Goal: Communication & Community: Answer question/provide support

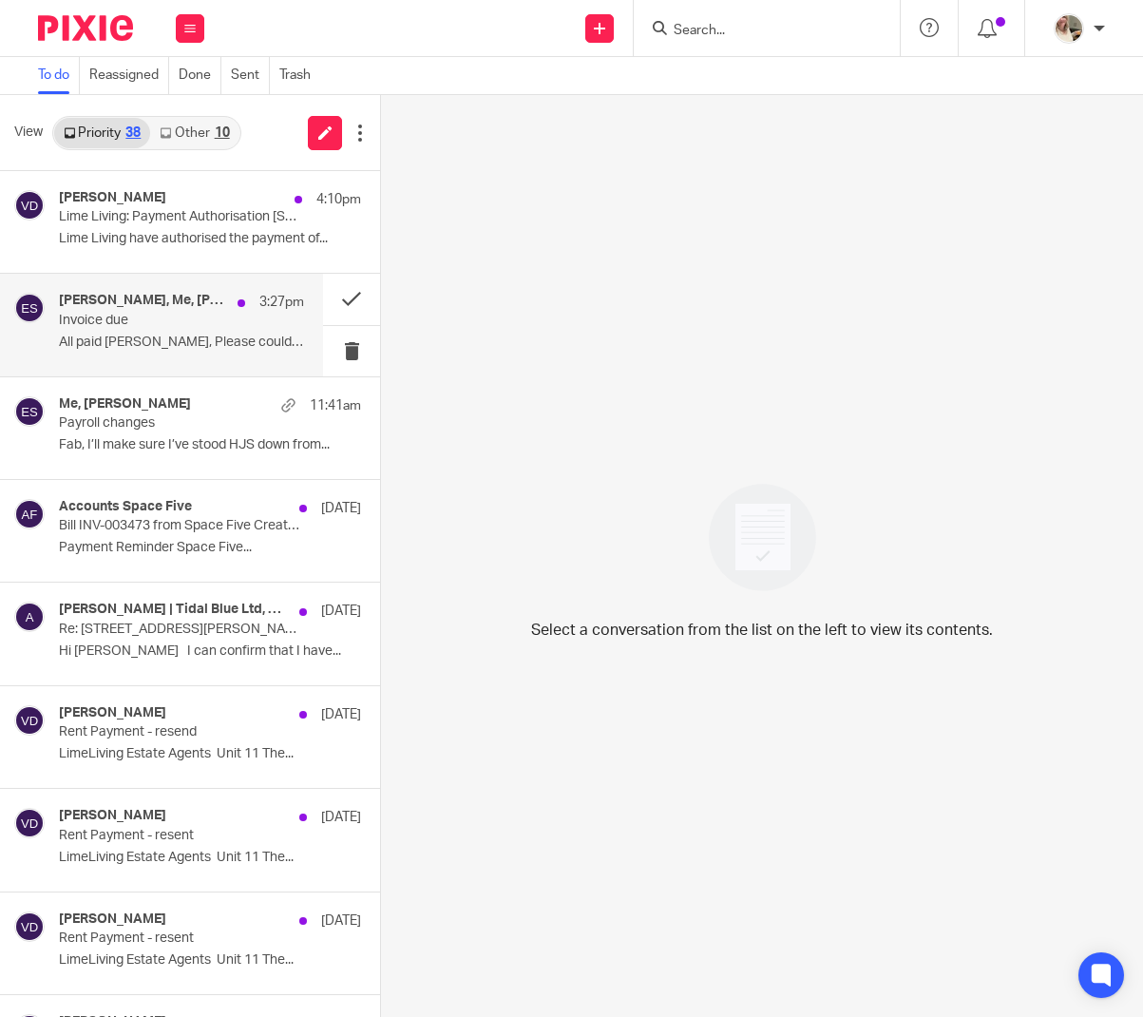
click at [202, 313] on p "Invoice due" at bounding box center [157, 321] width 196 height 16
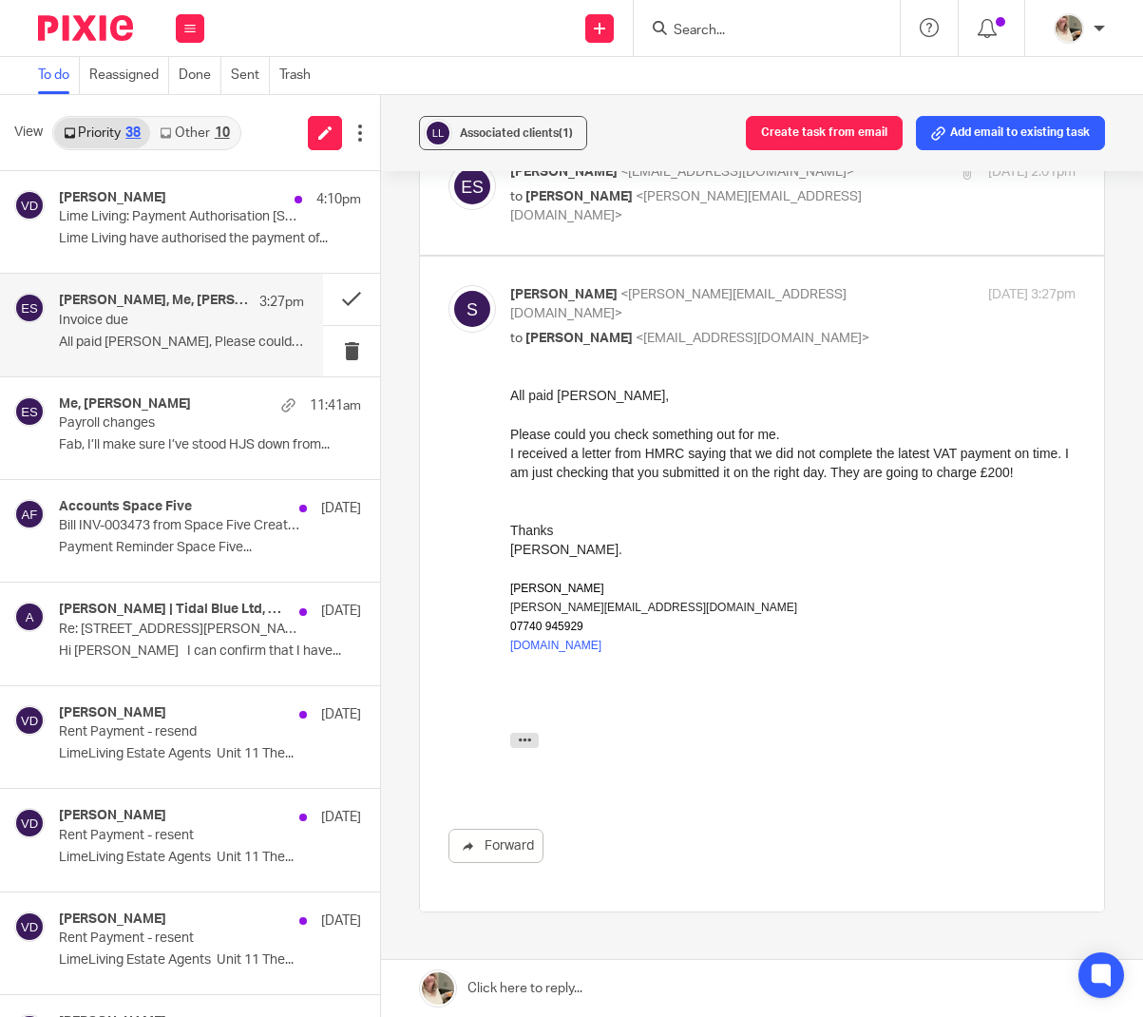
scroll to position [551, 0]
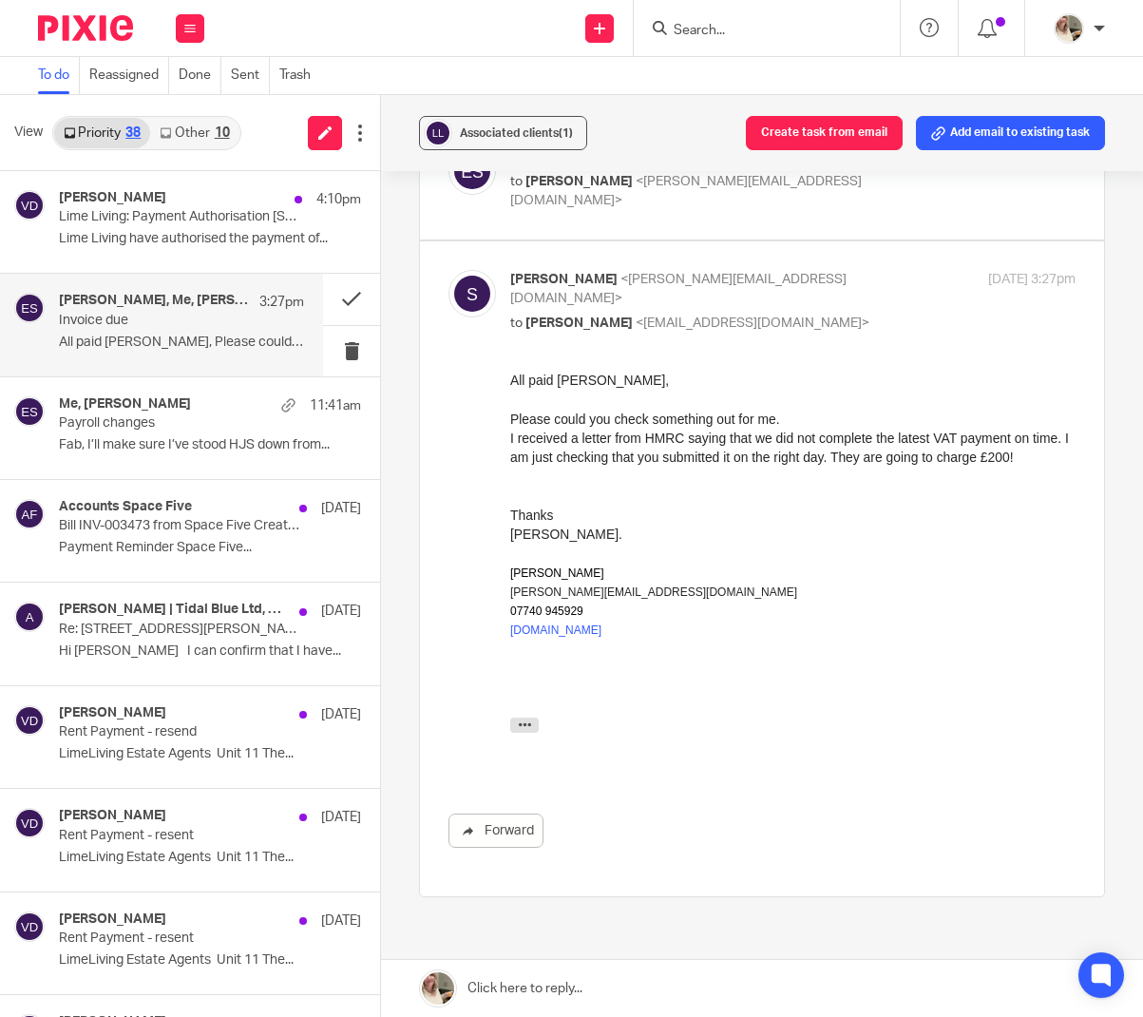
click at [583, 986] on link at bounding box center [762, 988] width 762 height 57
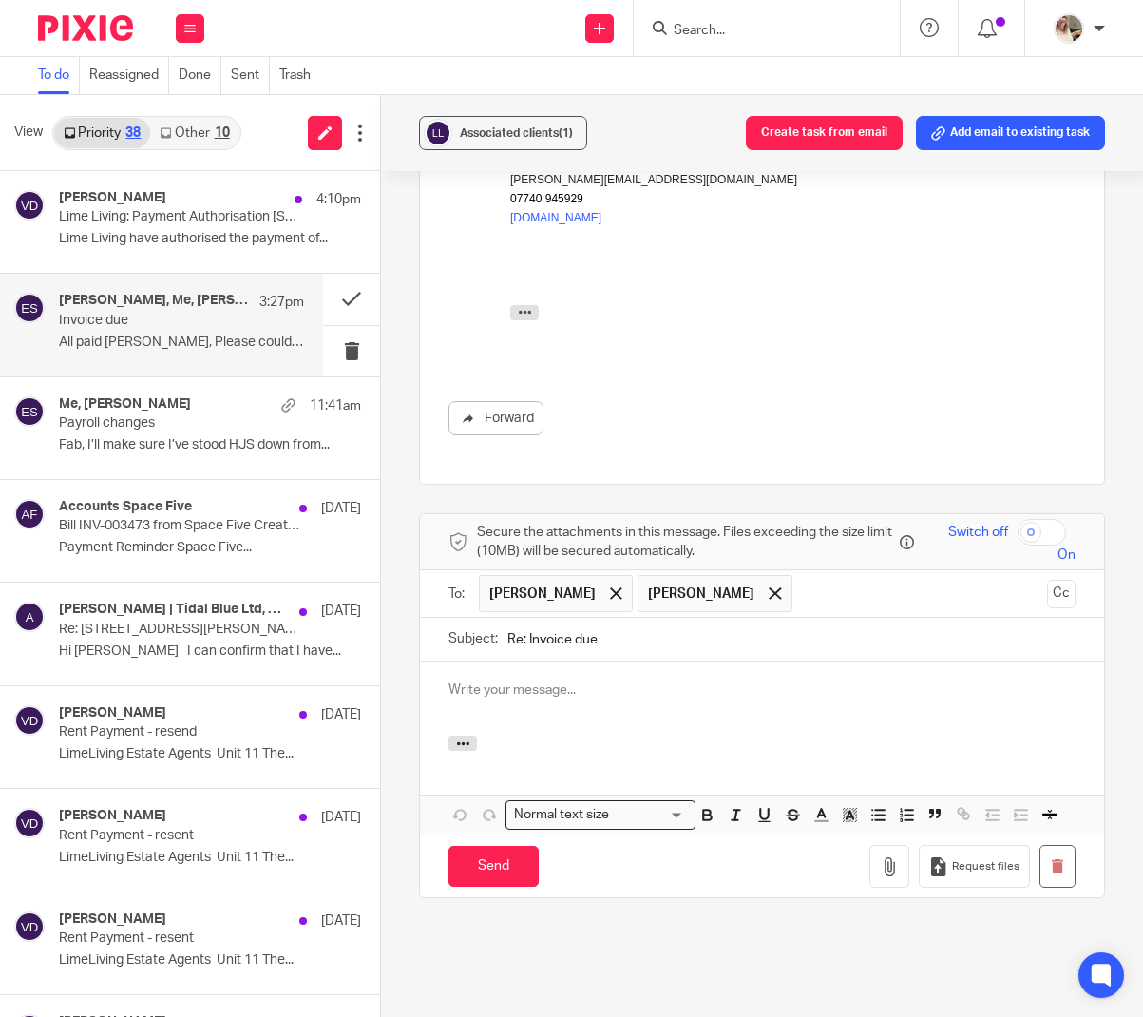
scroll to position [961, 0]
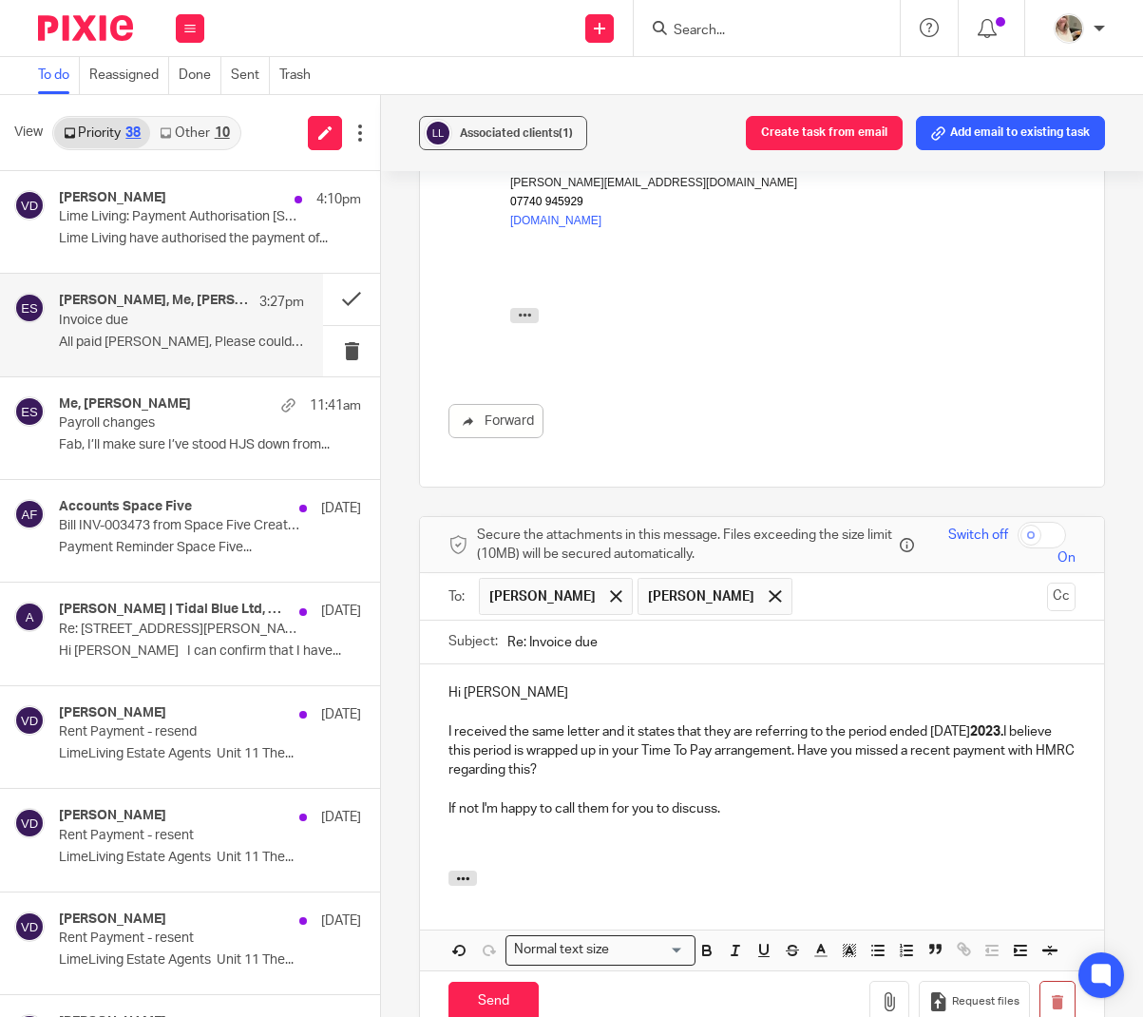
drag, startPoint x: 1016, startPoint y: 682, endPoint x: 1039, endPoint y: 683, distance: 23.8
click at [1003, 725] on strong "2023." at bounding box center [986, 731] width 33 height 13
click at [937, 809] on div "Hi Sarah I received the same letter and it states that they are referring to th…" at bounding box center [762, 767] width 684 height 206
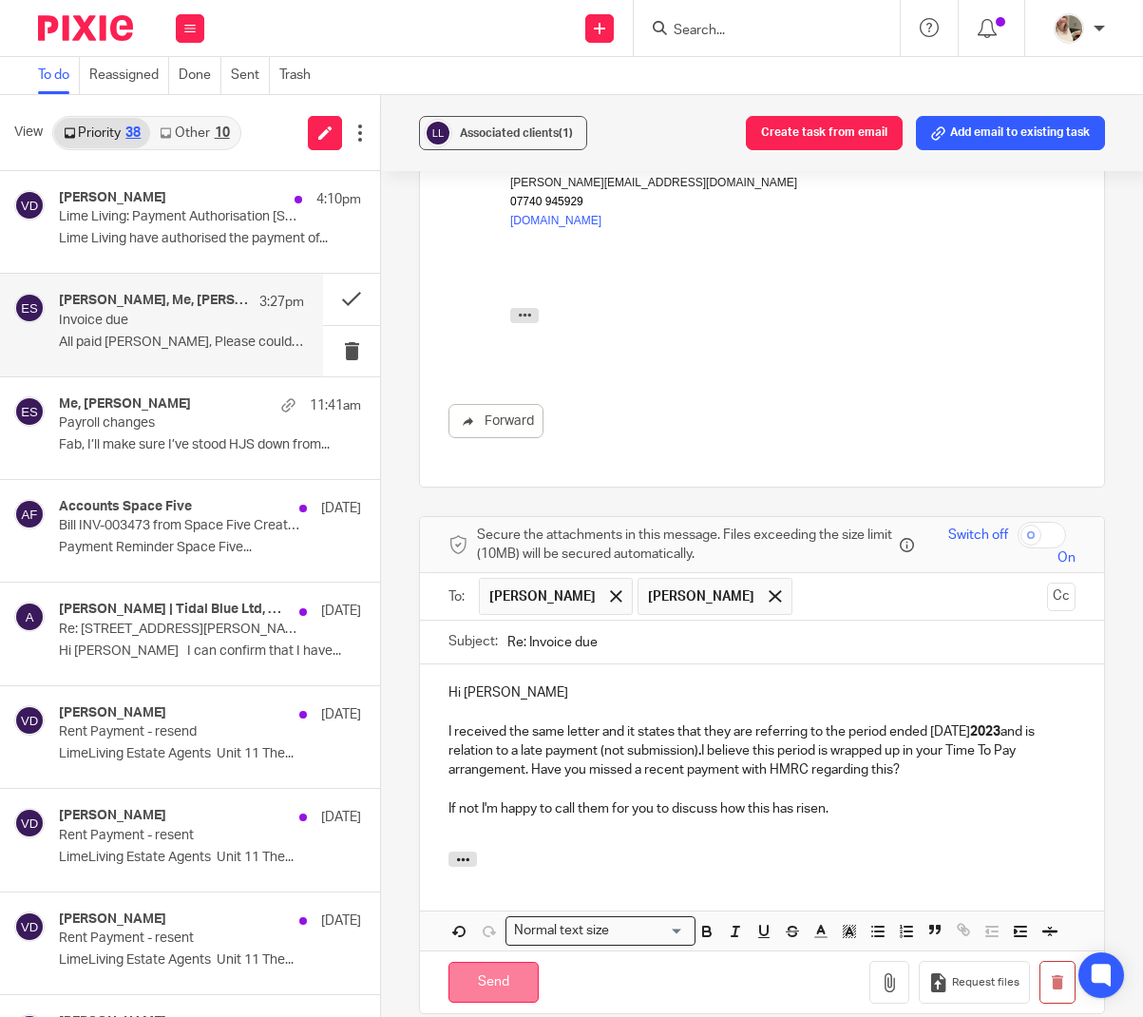
click at [497, 962] on input "Send" at bounding box center [493, 982] width 90 height 41
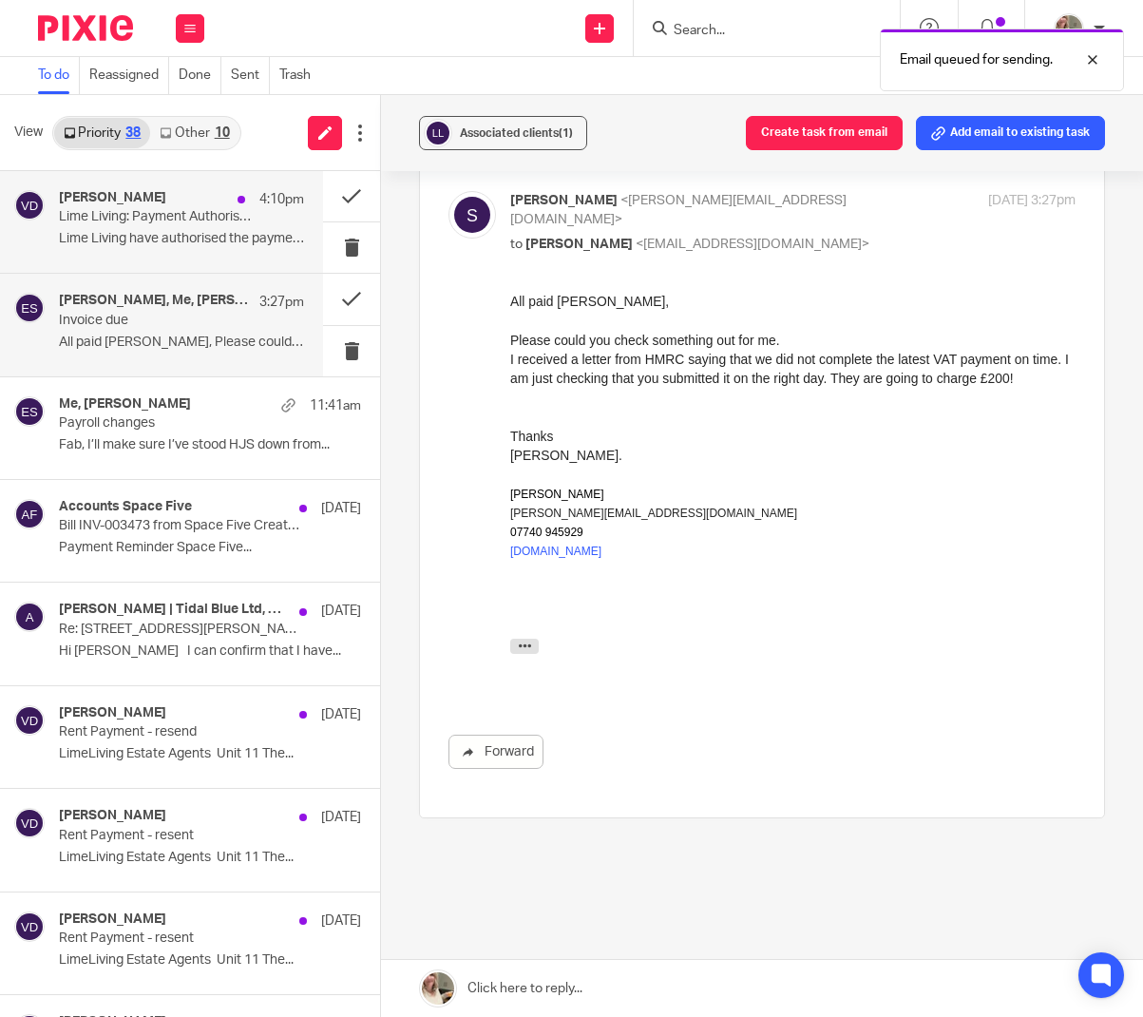
click at [149, 239] on p "Lime Living have authorised the payment of..." at bounding box center [181, 239] width 245 height 16
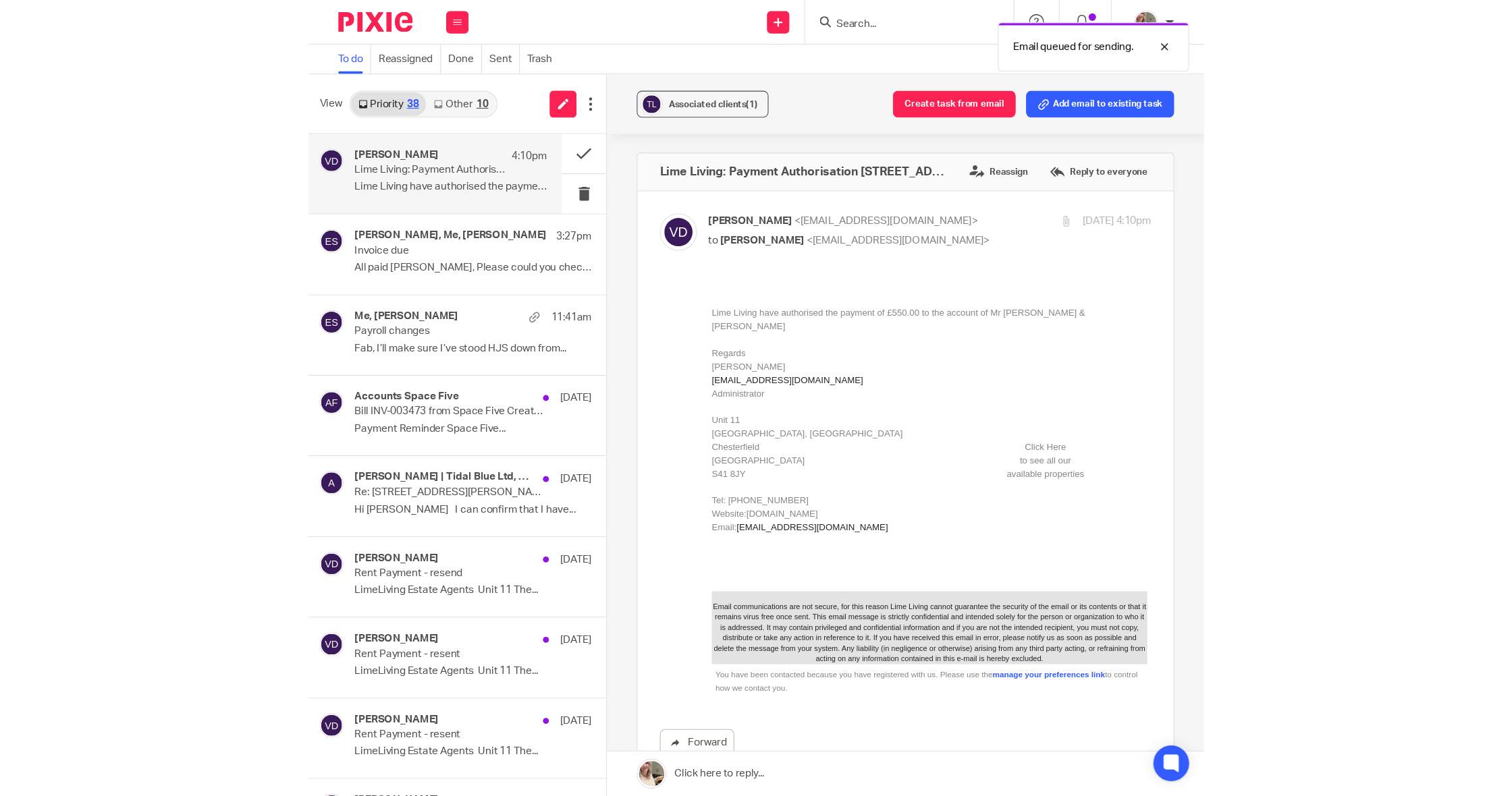
scroll to position [0, 0]
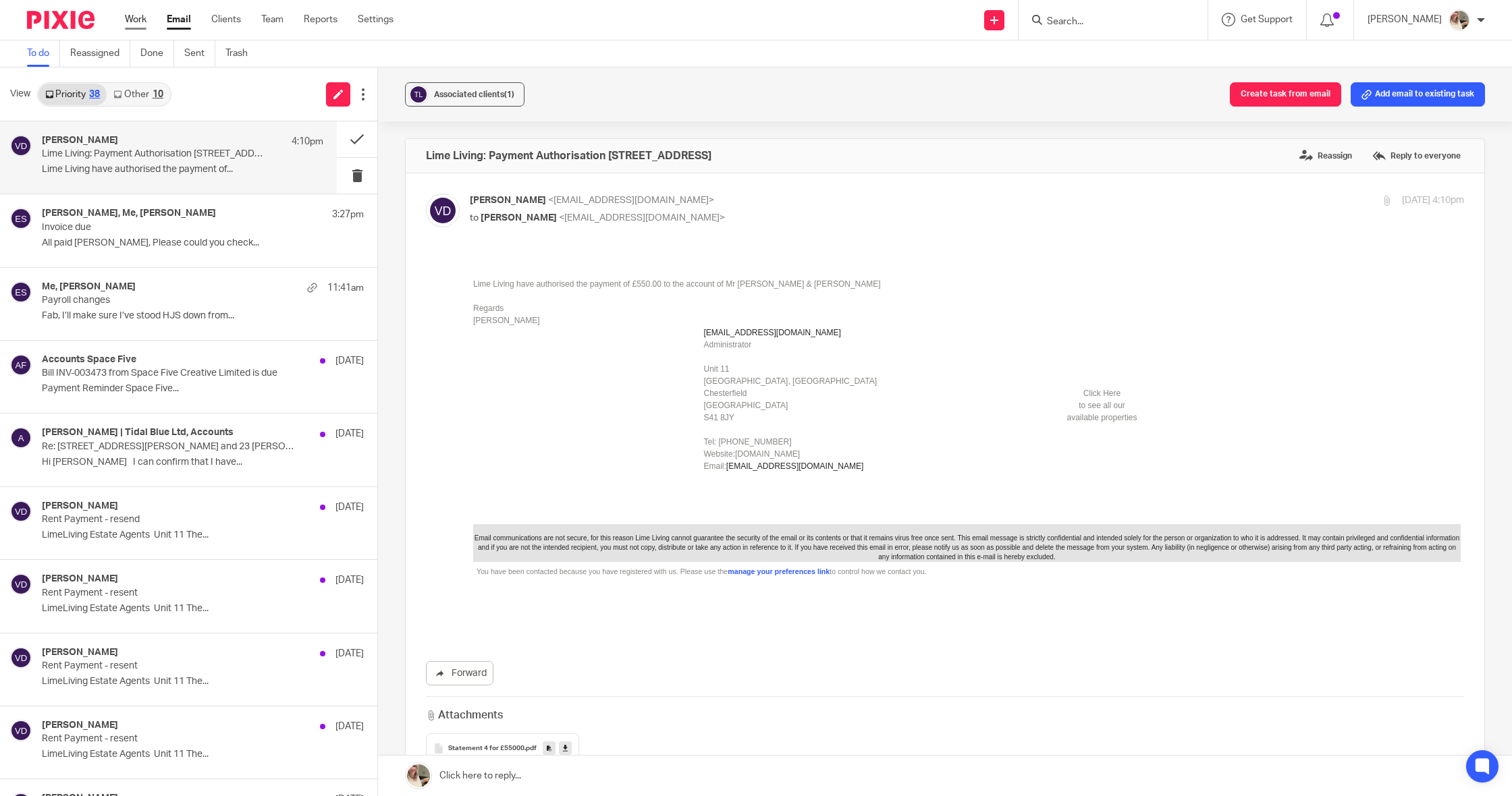
click at [142, 21] on link "Work" at bounding box center [136, 19] width 21 height 13
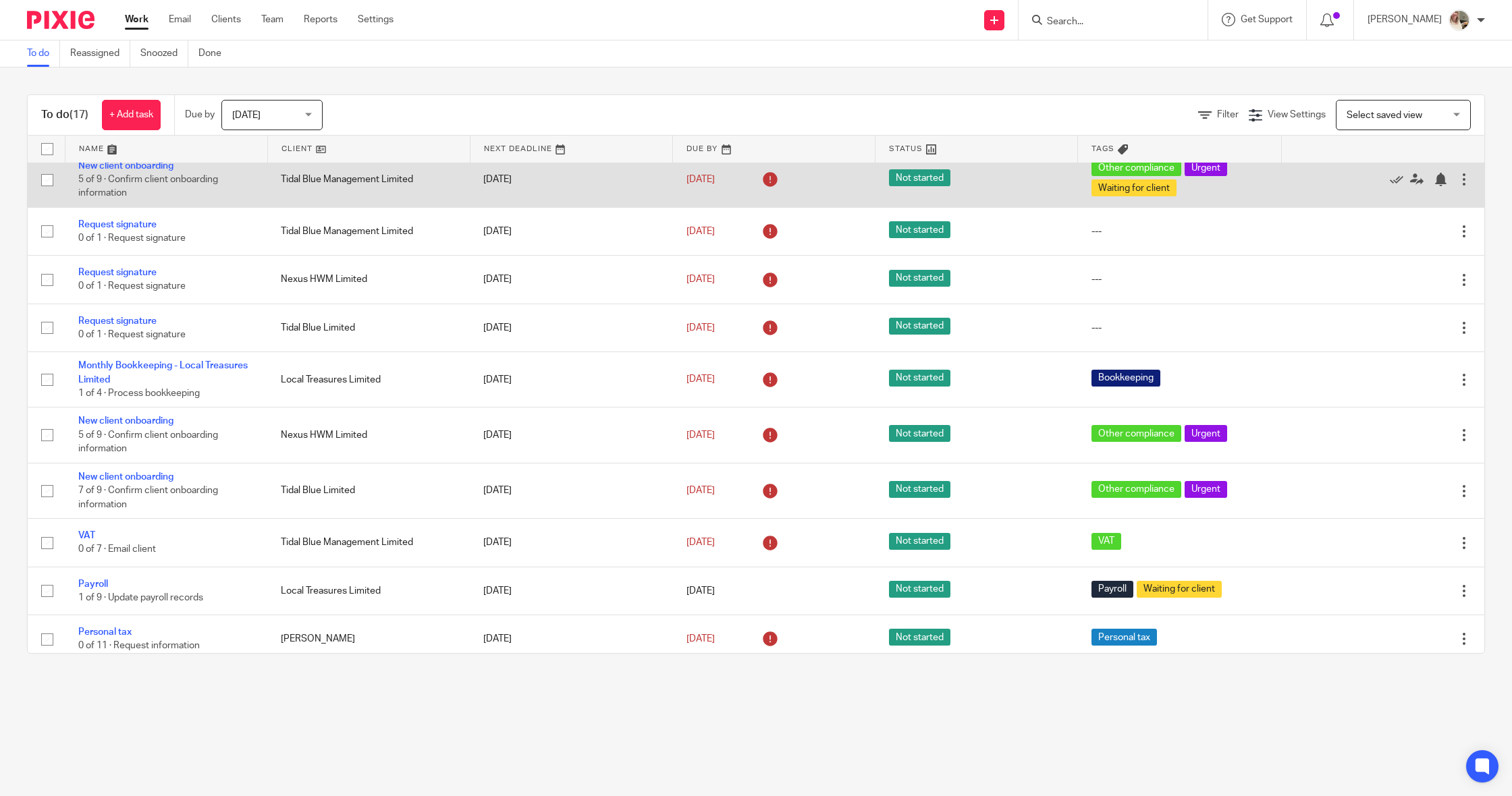
scroll to position [11, 0]
click at [747, 178] on link "15 Jul 2025" at bounding box center [717, 179] width 61 height 14
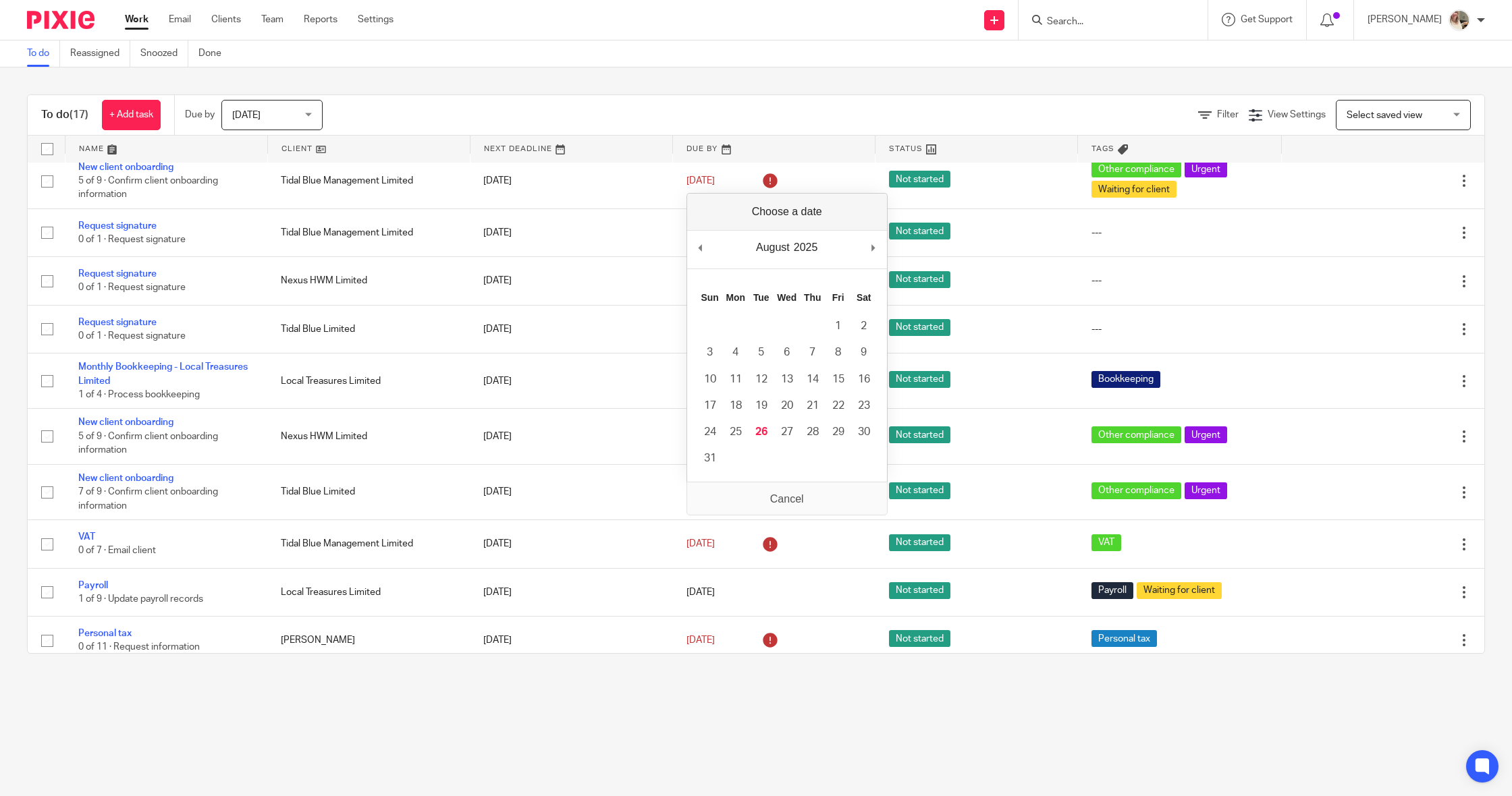
scroll to position [12, 0]
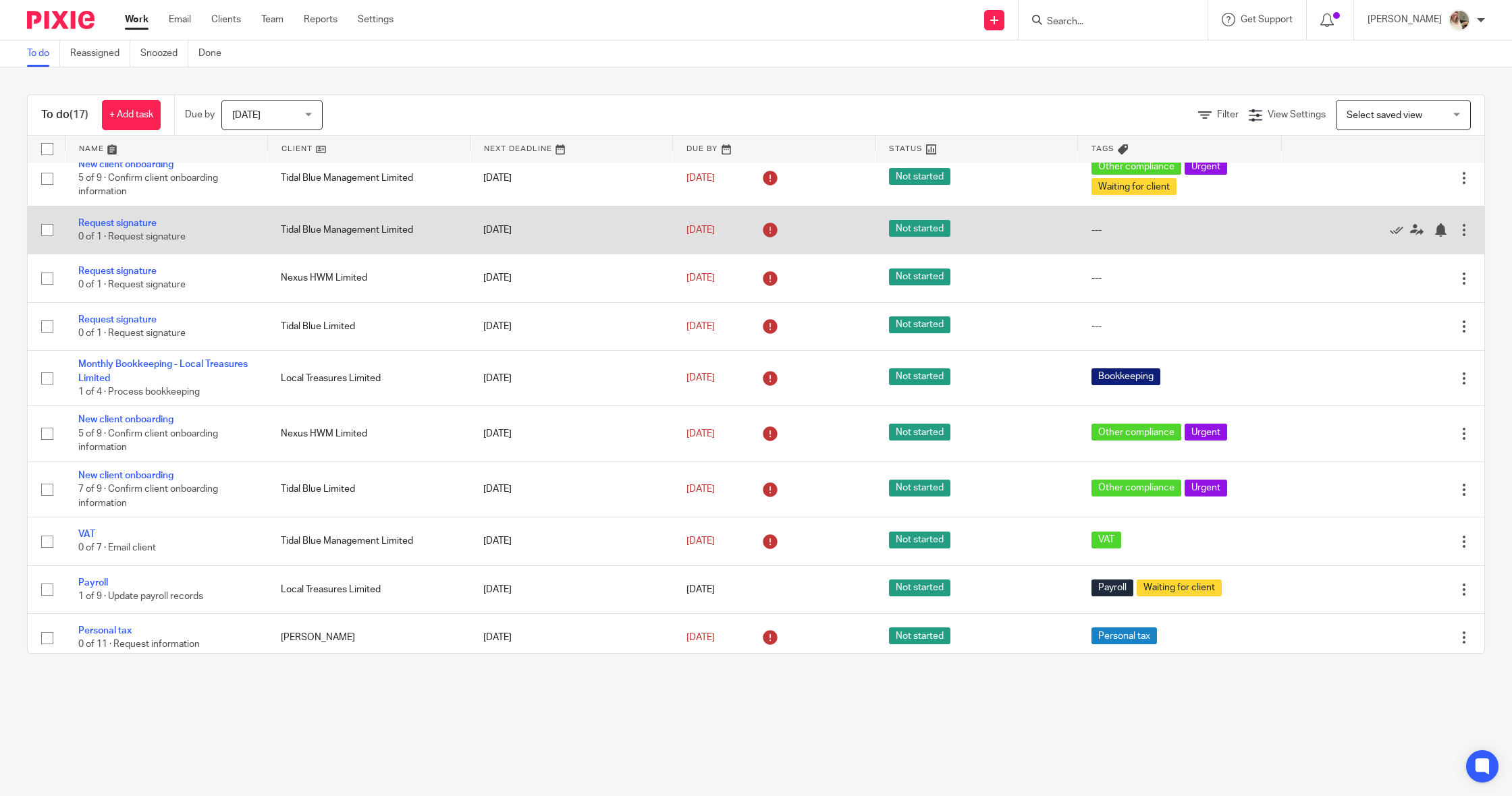
click at [779, 232] on icon at bounding box center [770, 230] width 21 height 21
click at [769, 232] on icon at bounding box center [770, 230] width 21 height 21
click at [142, 224] on link "Request signature" at bounding box center [117, 223] width 78 height 9
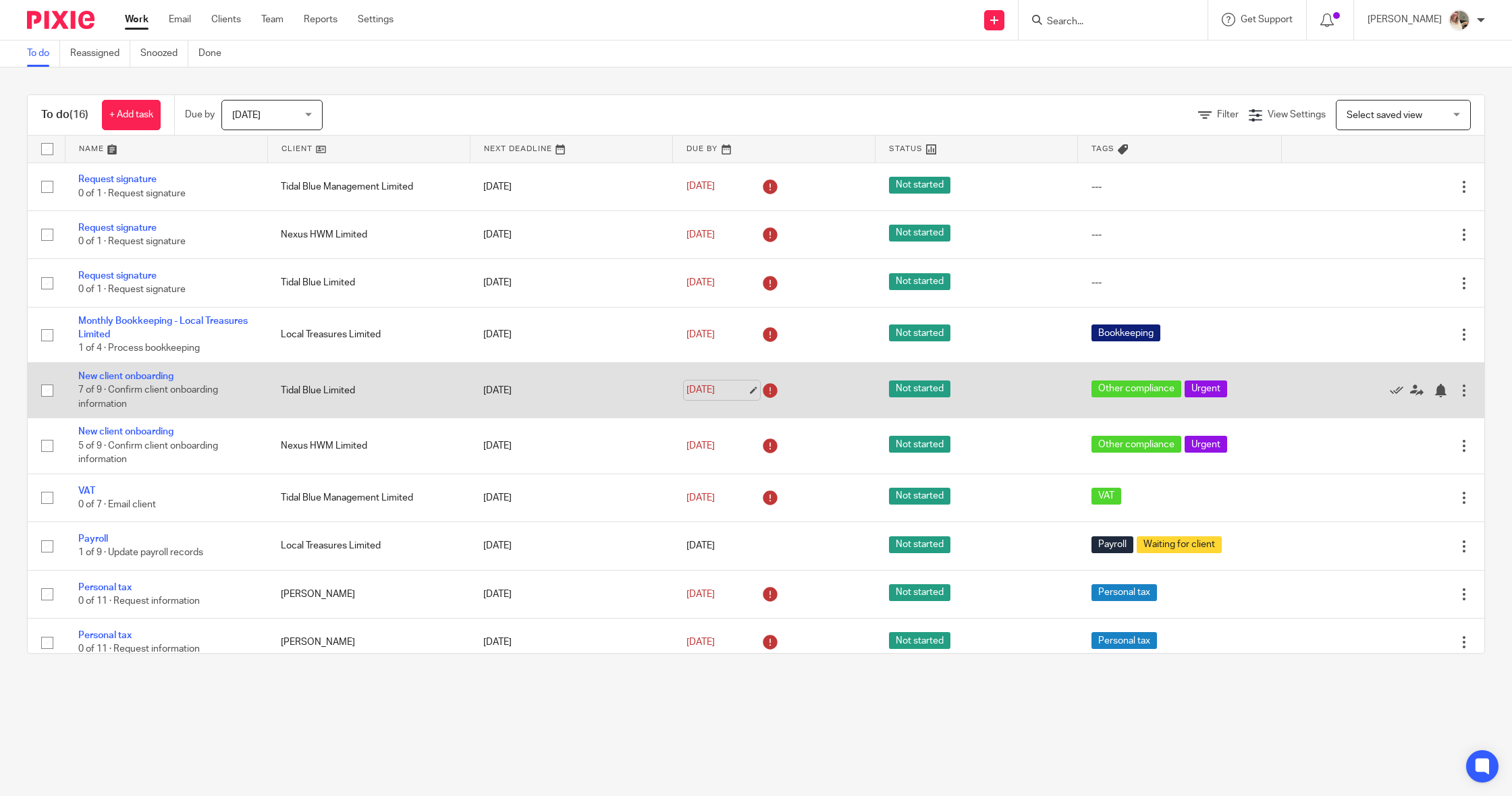
click at [747, 396] on link "[DATE]" at bounding box center [717, 391] width 61 height 14
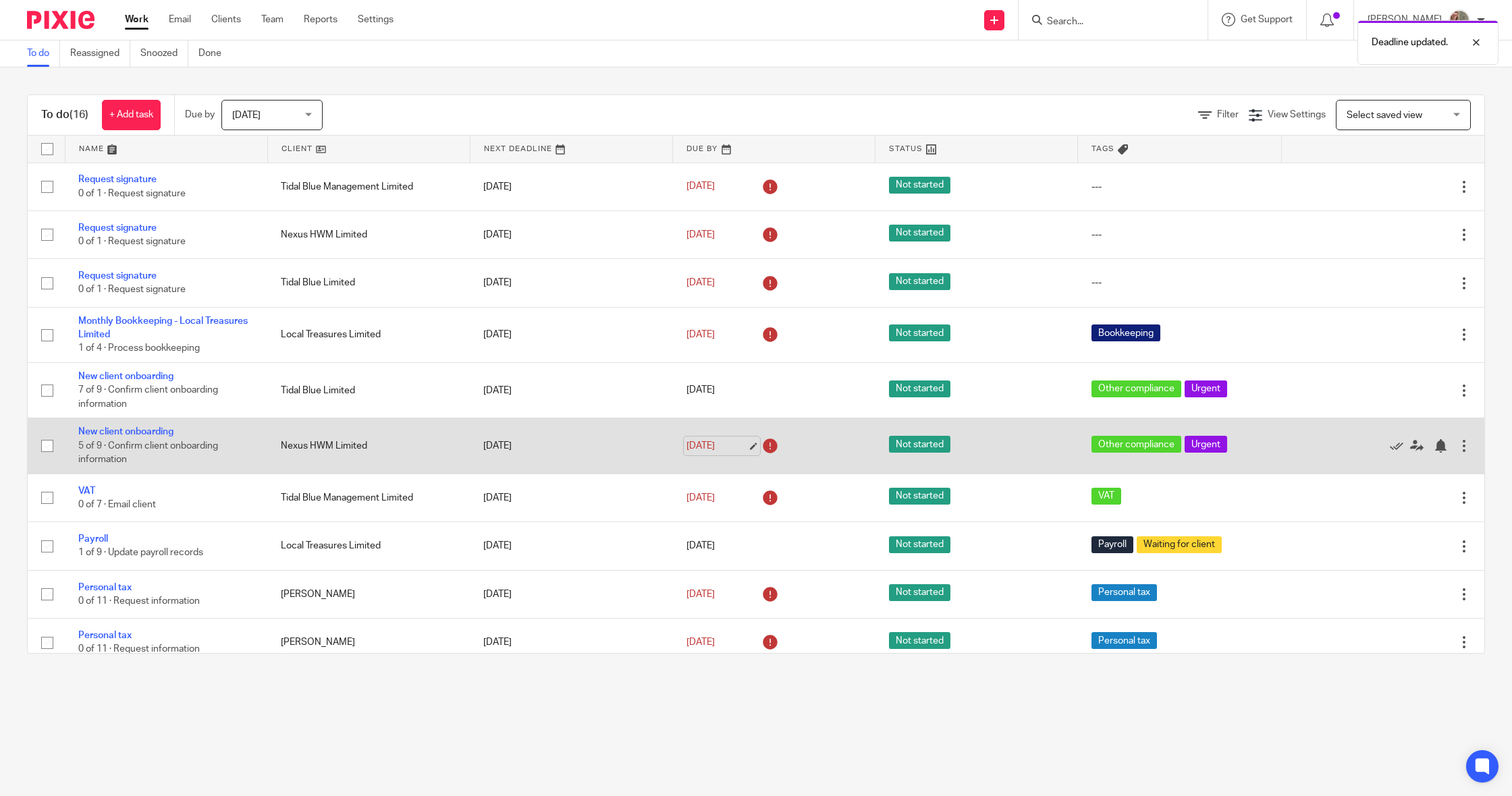
click at [745, 447] on link "[DATE]" at bounding box center [717, 447] width 61 height 14
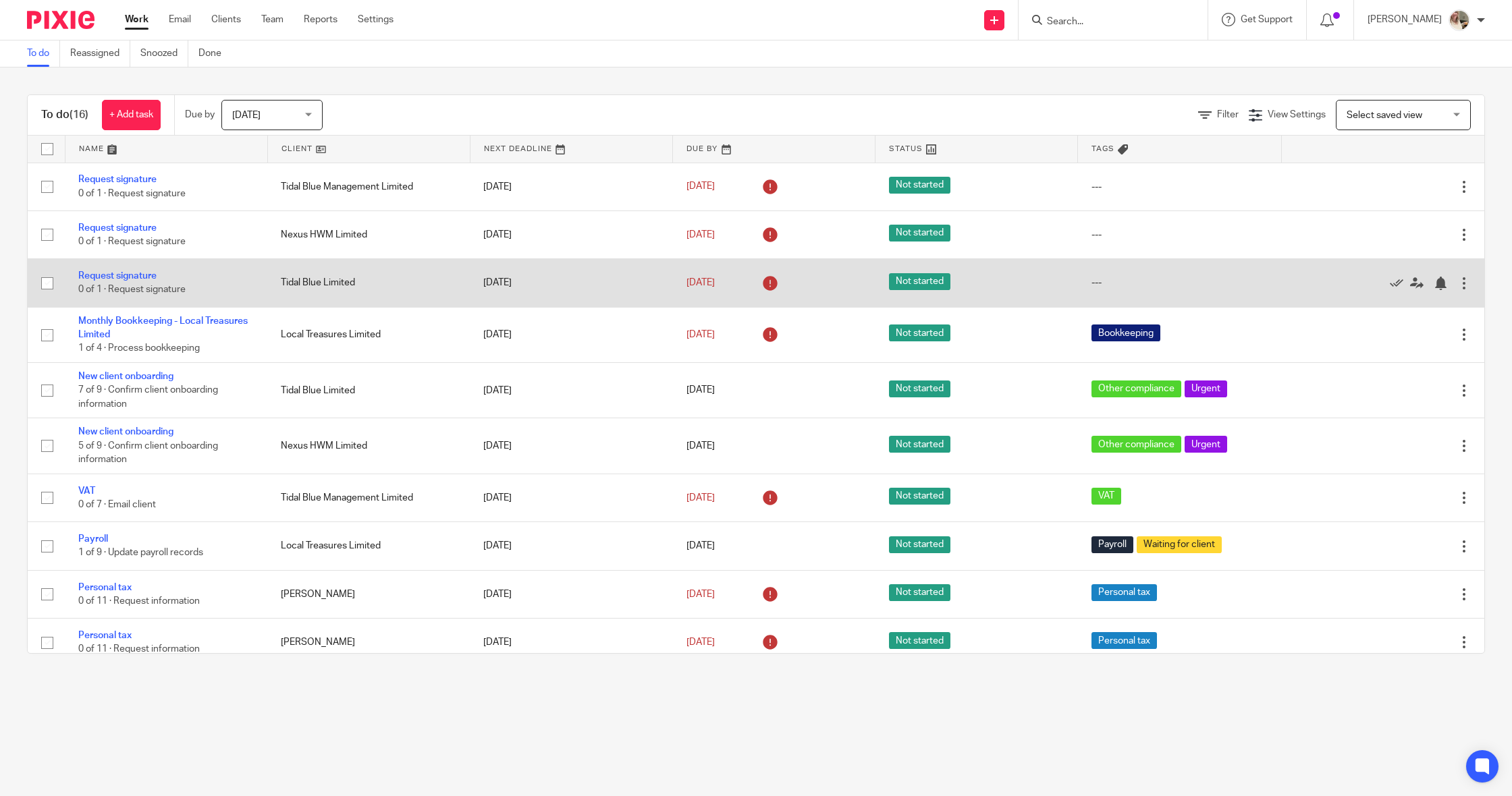
scroll to position [1, 0]
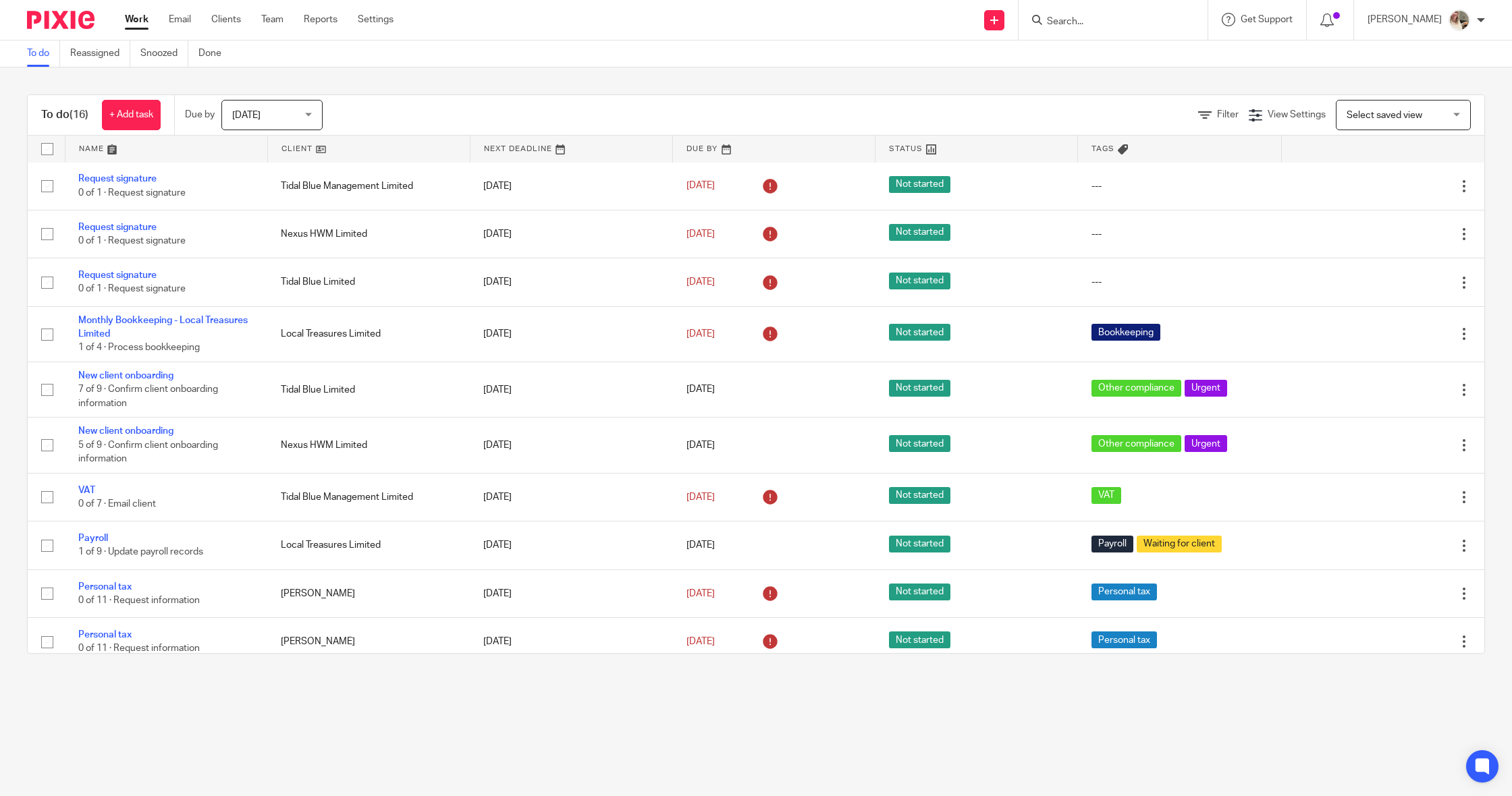
click at [1437, 117] on span "Select saved view" at bounding box center [1396, 115] width 99 height 28
click at [1195, 119] on div "Filter View Settings View Settings Manage saved views Select saved view Select …" at bounding box center [915, 115] width 1138 height 31
click at [1207, 116] on icon at bounding box center [1205, 115] width 14 height 13
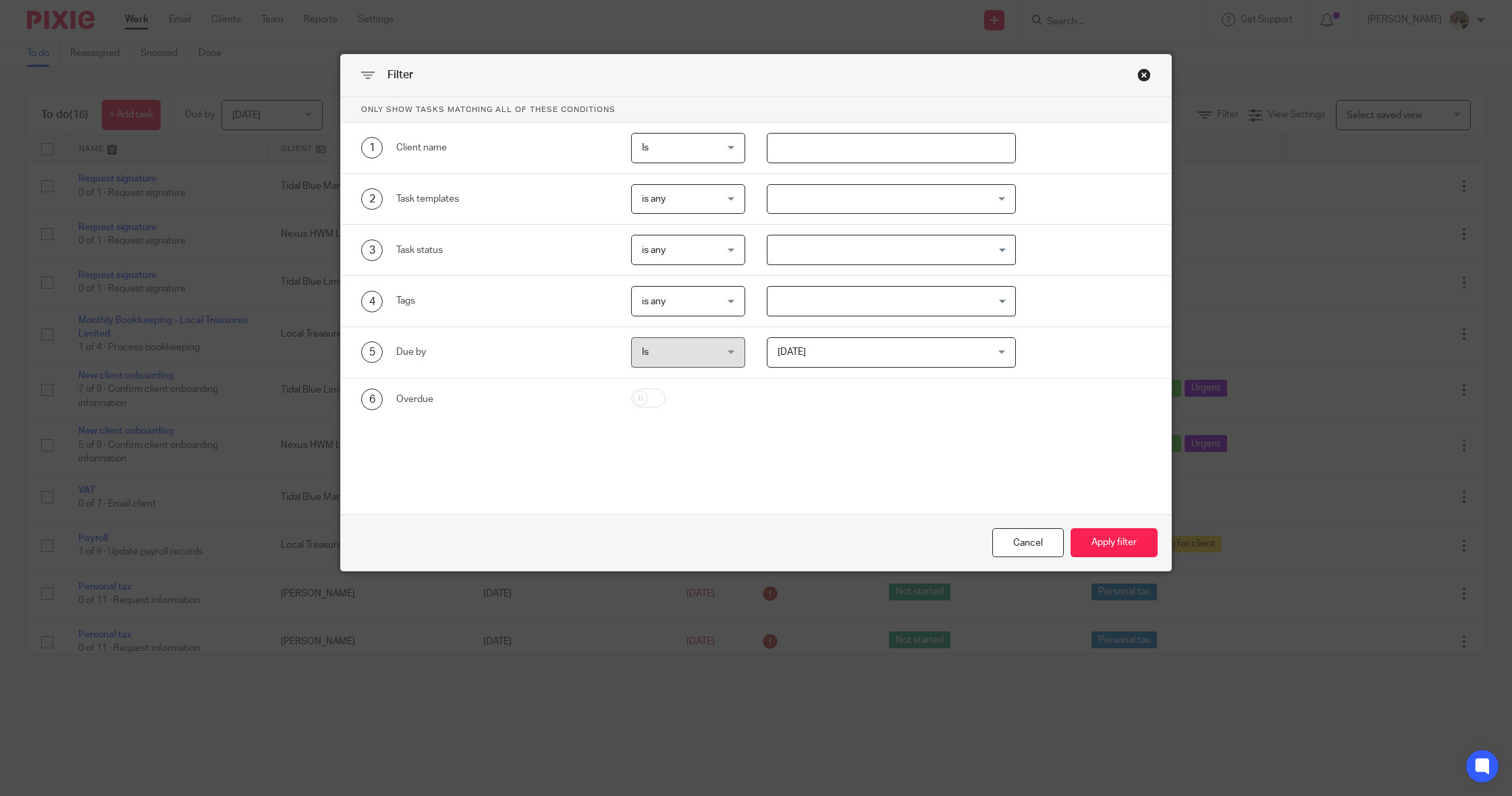
click at [855, 150] on input "text" at bounding box center [891, 148] width 249 height 31
type input "Tidal Blue Mana"
click at [1114, 543] on button "Apply filter" at bounding box center [1114, 543] width 87 height 29
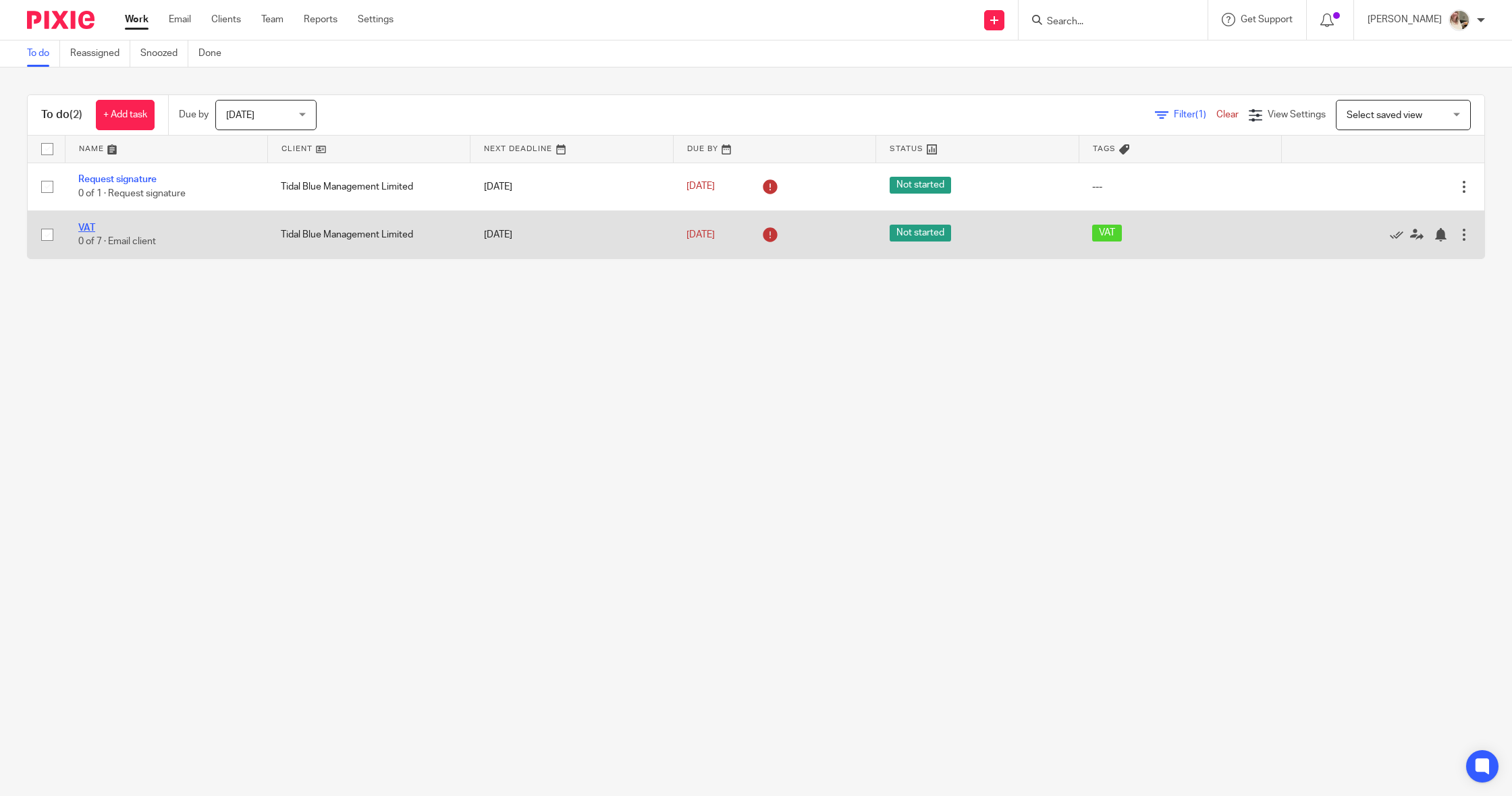
click at [87, 231] on link "VAT" at bounding box center [87, 228] width 17 height 9
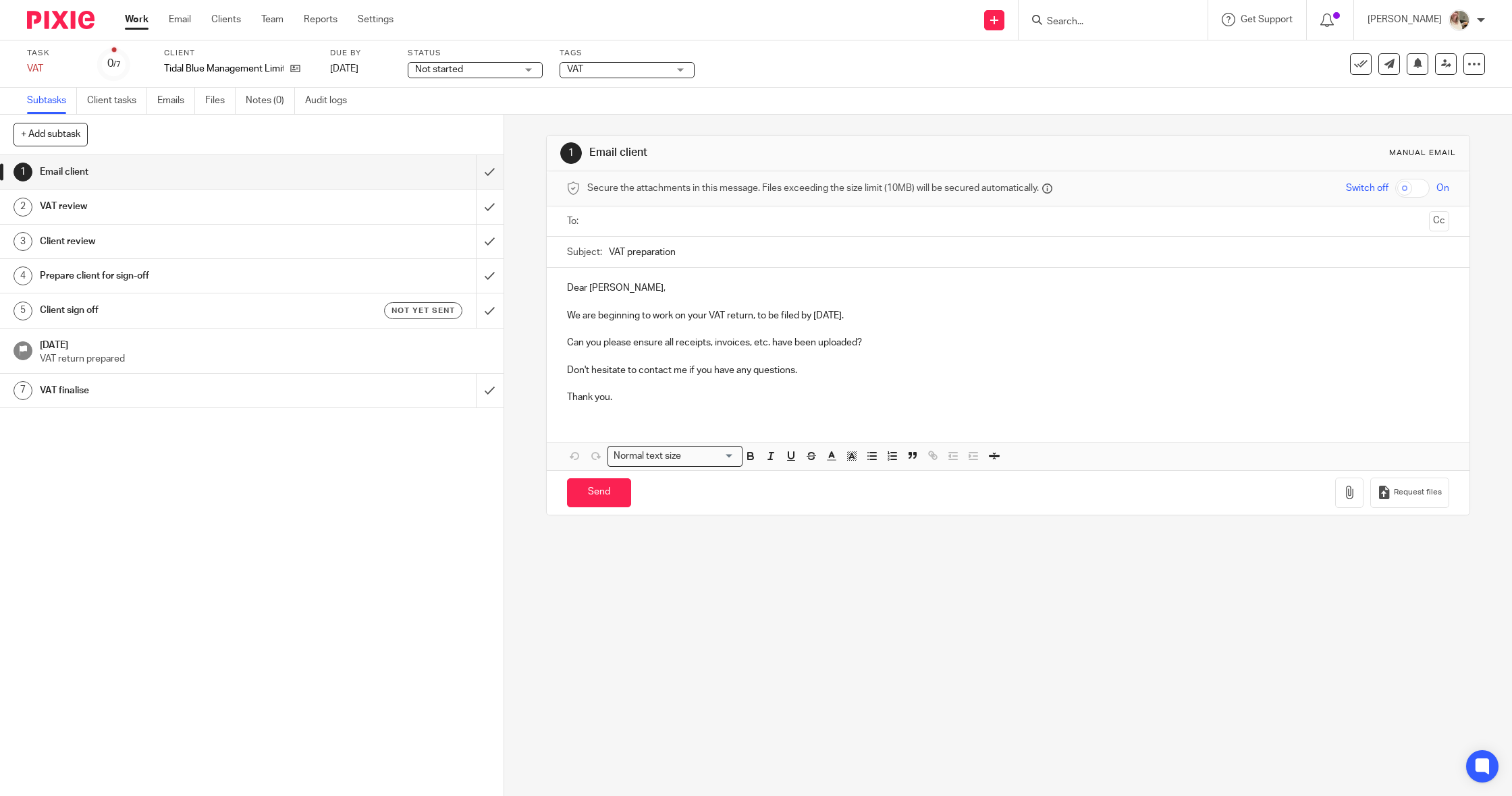
click at [577, 287] on p "Dear [PERSON_NAME]," at bounding box center [1008, 288] width 882 height 13
click at [866, 317] on p "We are beginning to work on your VAT return, to be filed by 30 Aug 2025." at bounding box center [1008, 315] width 882 height 13
click at [572, 317] on p "We are beginning to work on your VAT return, to be filed by [DATE]." at bounding box center [1008, 315] width 882 height 13
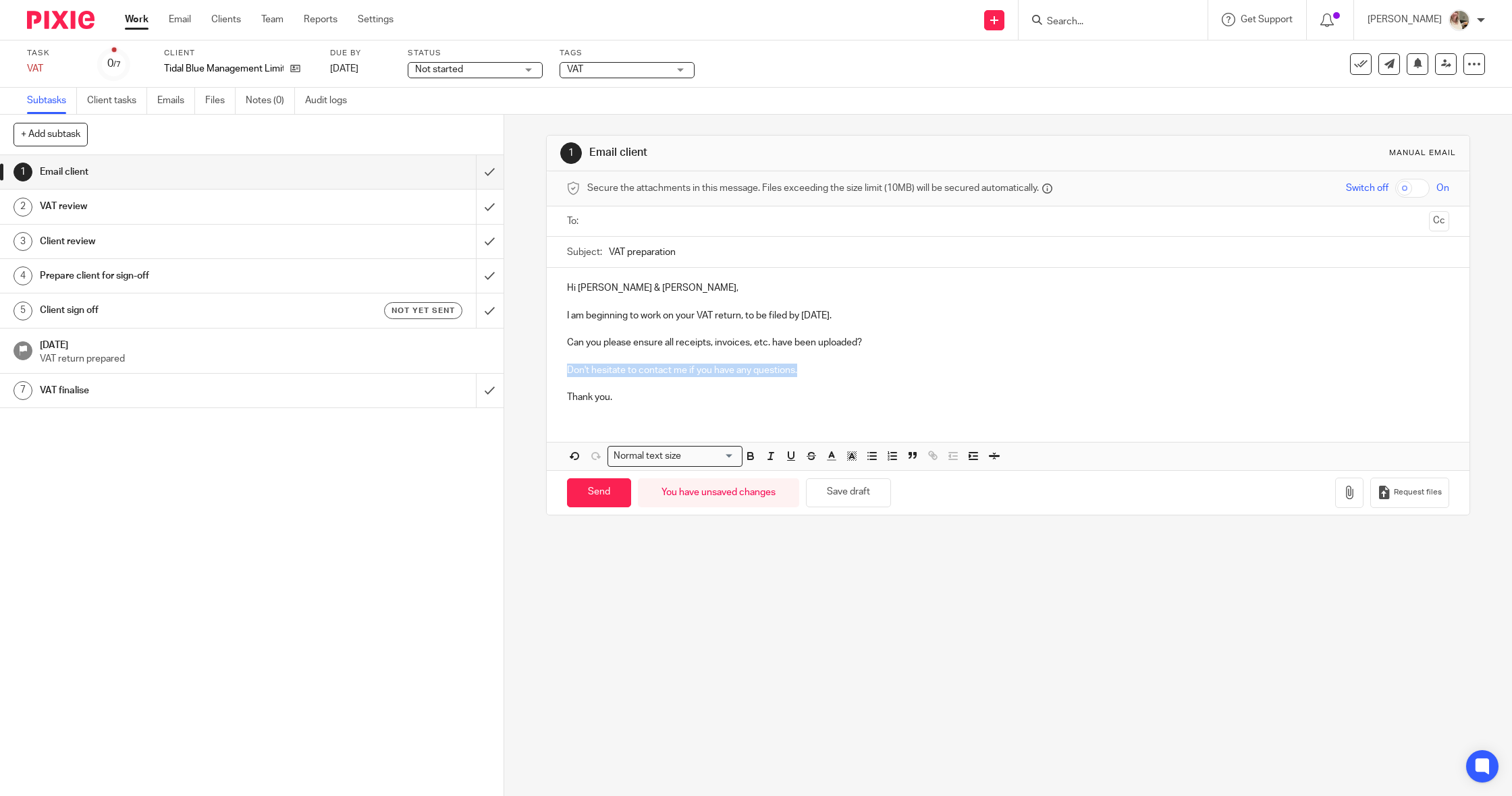
click at [847, 364] on p "Don't hesitate to contact me if you have any questions." at bounding box center [1008, 370] width 882 height 13
click at [827, 368] on p "Don't hesitate to contact me if you have any questions." at bounding box center [1008, 370] width 882 height 13
drag, startPoint x: 868, startPoint y: 339, endPoint x: 563, endPoint y: 345, distance: 305.1
click at [563, 345] on div "Hi Colin & Danny, I am beginning to work on your VAT return, to be filed by 30 …" at bounding box center [1008, 341] width 923 height 146
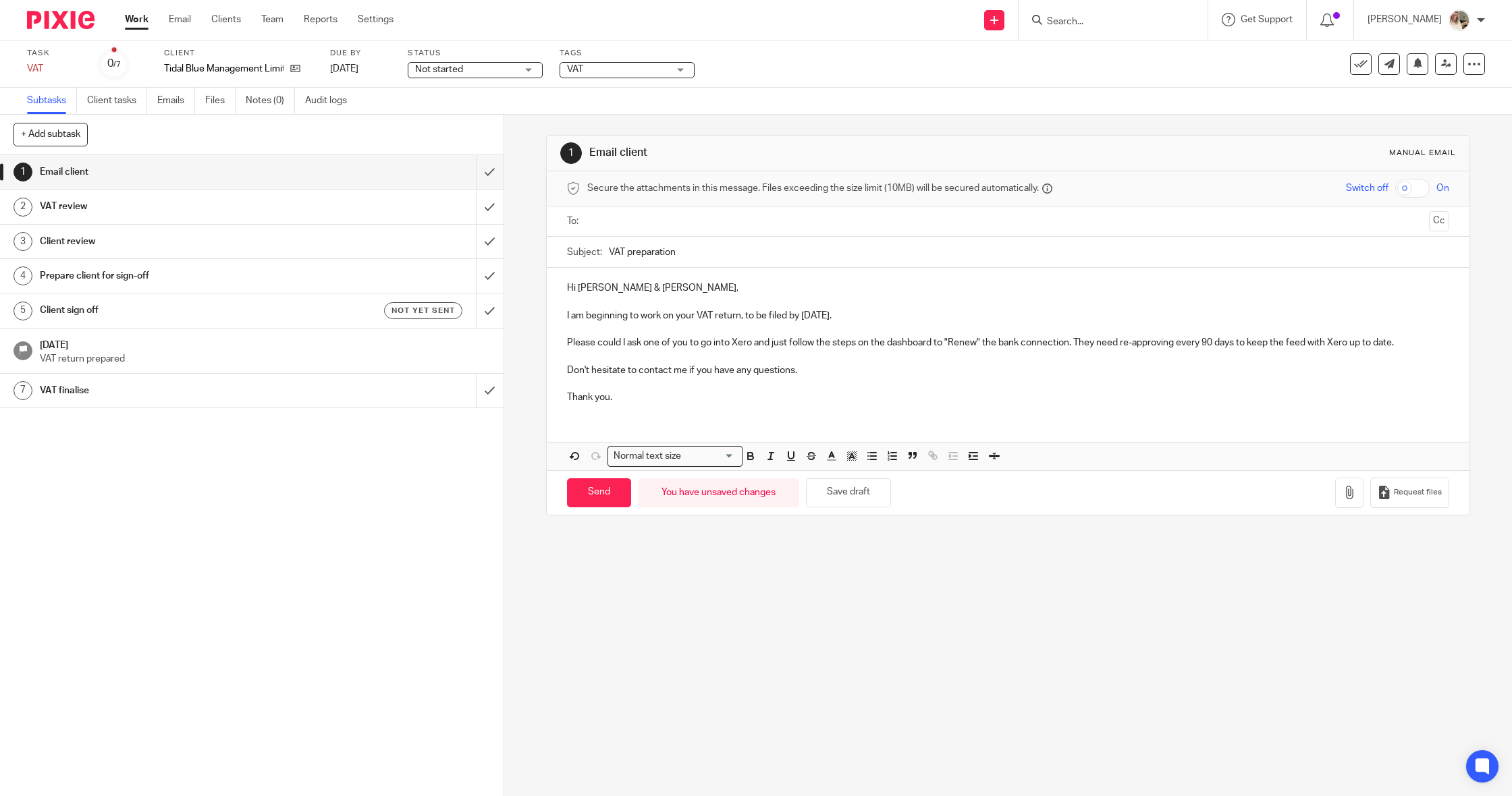
scroll to position [0, 1]
drag, startPoint x: 1071, startPoint y: 340, endPoint x: 1079, endPoint y: 338, distance: 8.2
click at [1071, 340] on p "Please could I ask one of you to go into Xero and just follow the steps on the …" at bounding box center [1008, 342] width 882 height 13
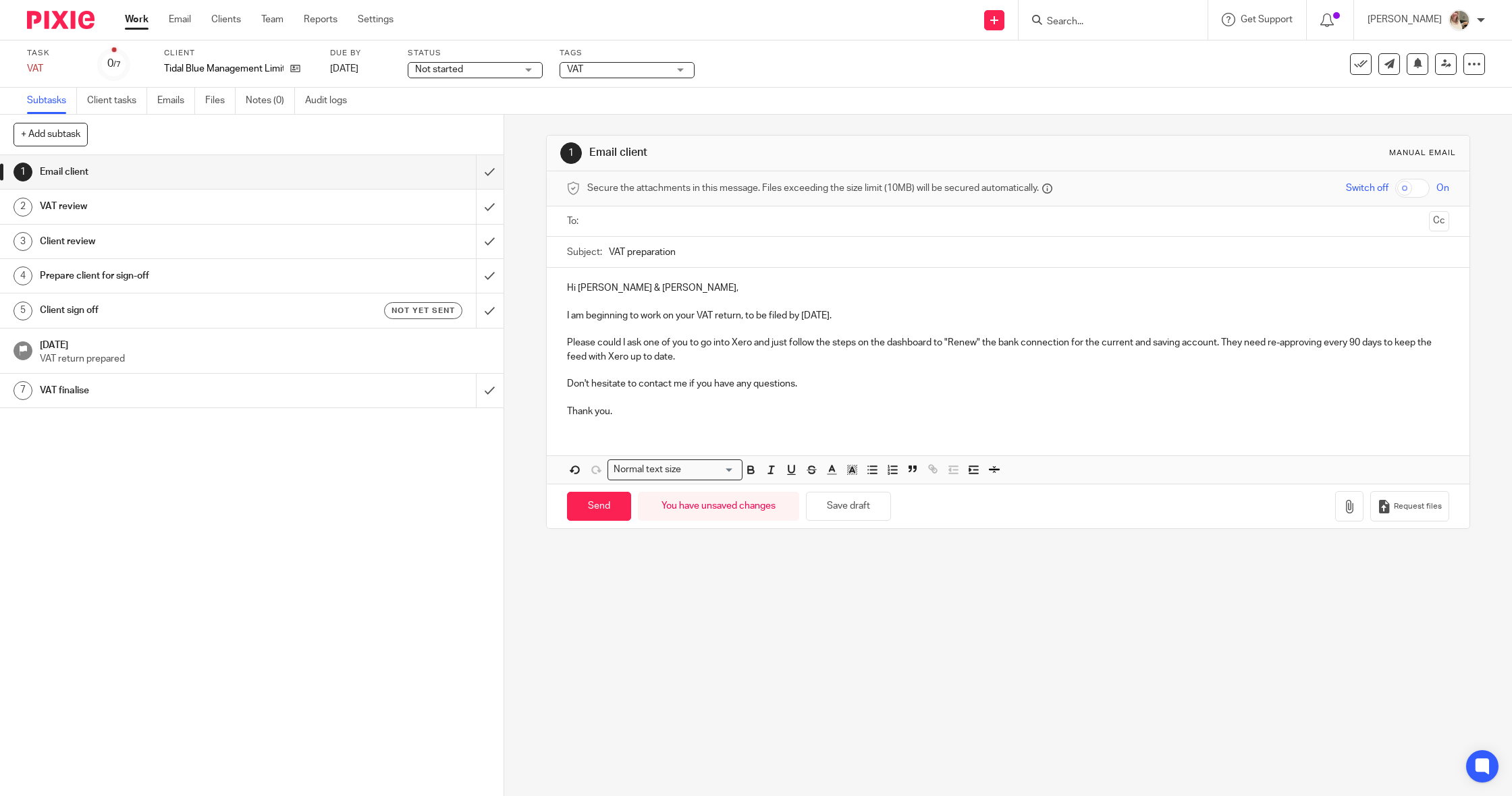
click at [1349, 356] on p "Please could I ask one of you to go into Xero and just follow the steps on the …" at bounding box center [1008, 349] width 882 height 28
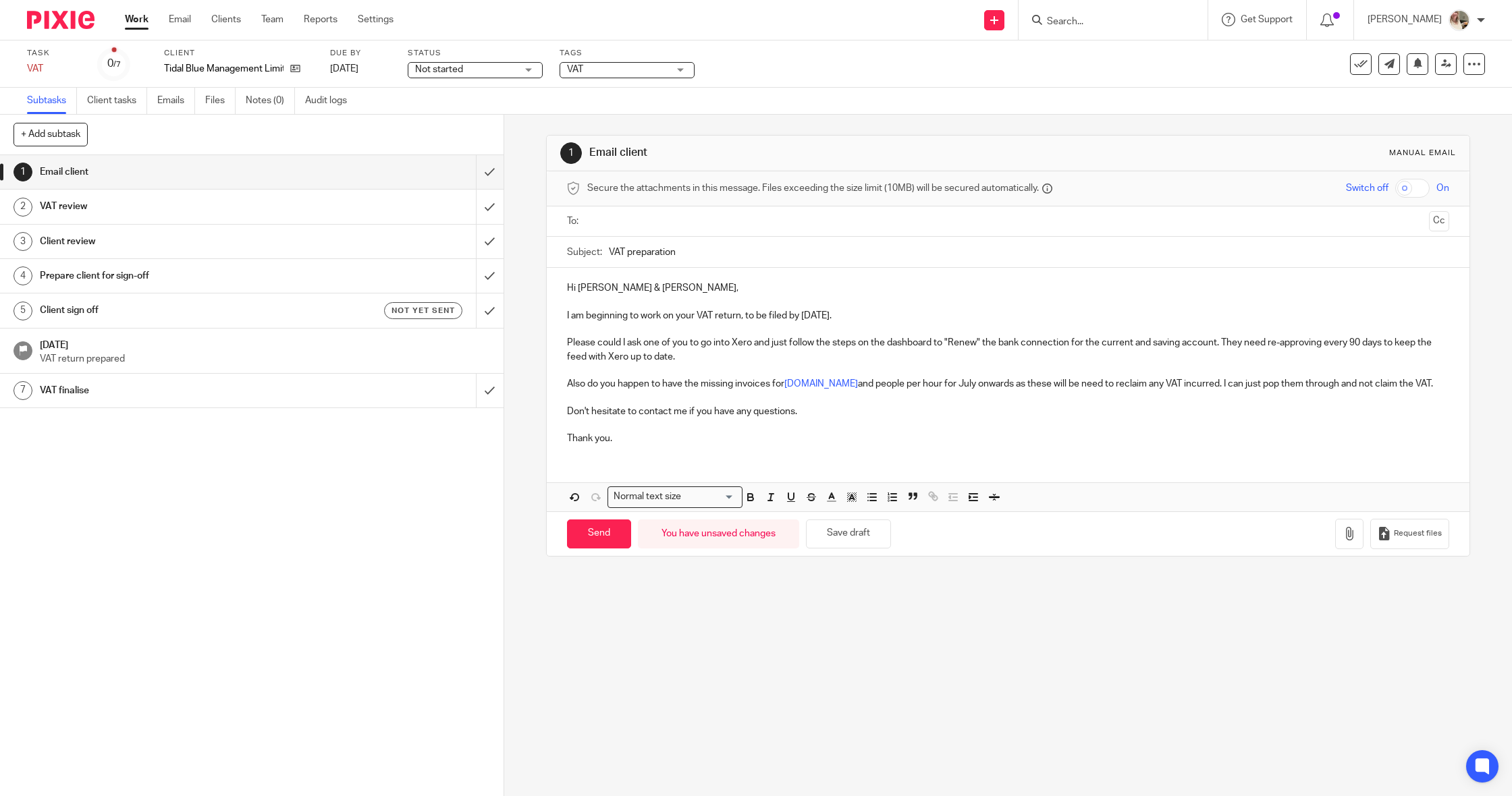
click at [1157, 352] on p "Please could I ask one of you to go into Xero and just follow the steps on the …" at bounding box center [1008, 349] width 882 height 28
click at [1181, 344] on p "Please could I ask one of you to go into Xero and just follow the steps on the …" at bounding box center [1008, 349] width 882 height 28
drag, startPoint x: 1181, startPoint y: 344, endPoint x: 1037, endPoint y: 347, distance: 144.0
click at [1032, 347] on p "Please could I ask one of you to go into Xero and just follow the steps on the …" at bounding box center [1008, 349] width 882 height 28
drag, startPoint x: 1219, startPoint y: 339, endPoint x: 1084, endPoint y: 340, distance: 135.0
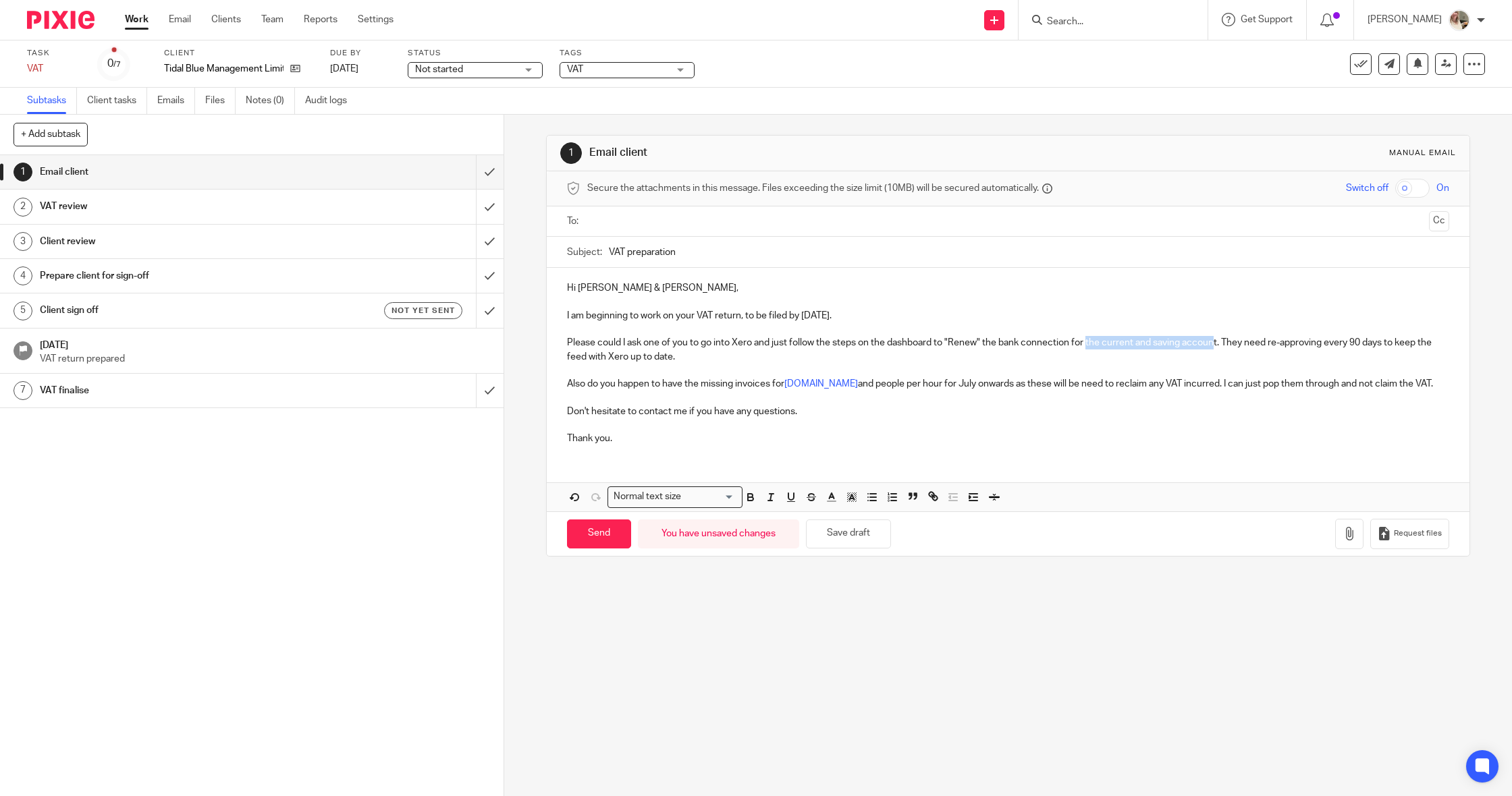
click at [1086, 341] on p "Please could I ask one of you to go into Xero and just follow the steps on the …" at bounding box center [1008, 349] width 882 height 28
click at [1062, 377] on p "Also do you happen to have the missing invoices for Plan.com and people per hou…" at bounding box center [1008, 383] width 882 height 13
click at [1035, 391] on p at bounding box center [1008, 397] width 882 height 13
click at [710, 250] on input "VAT preparation" at bounding box center [1029, 252] width 841 height 31
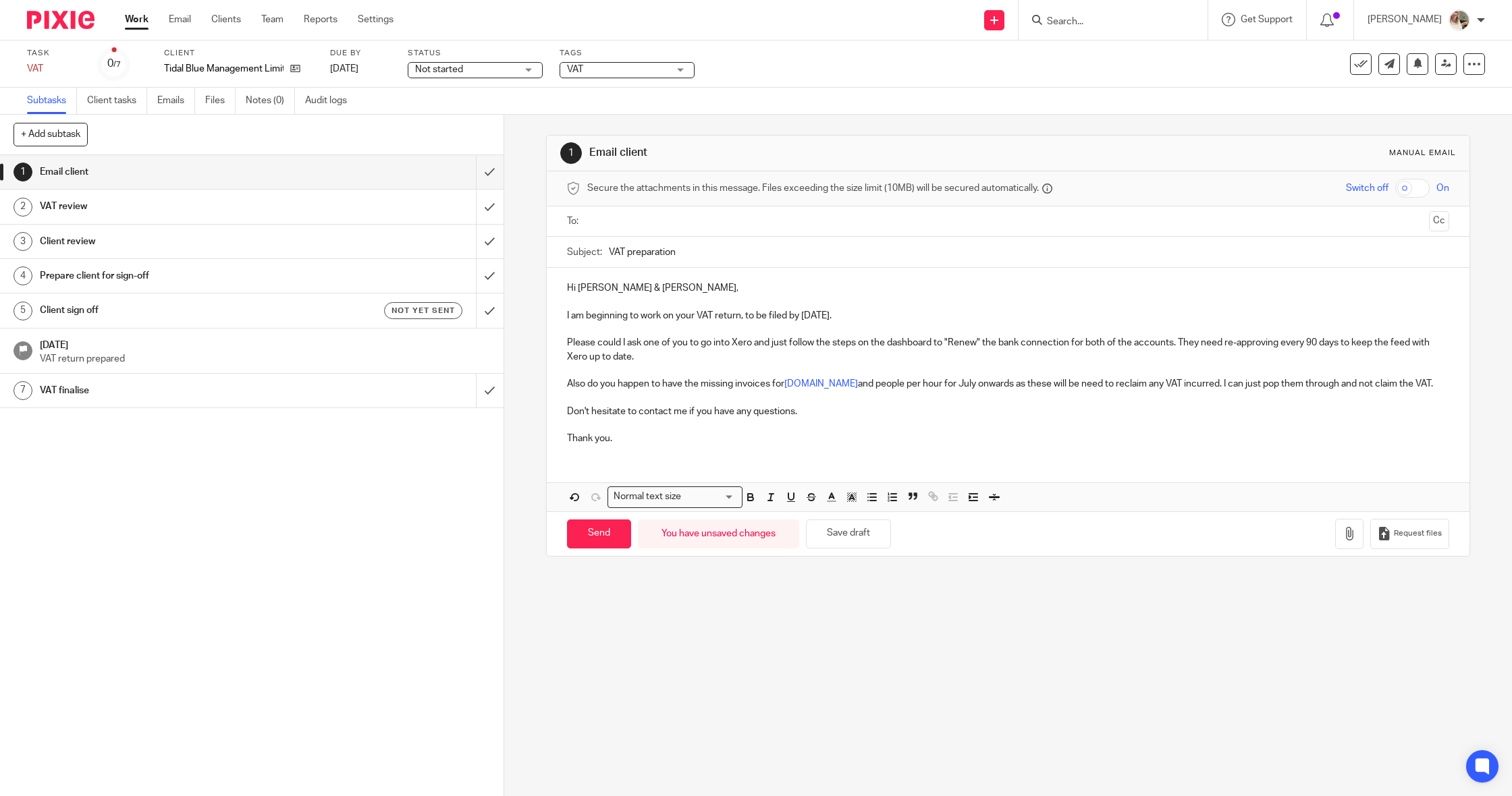
click at [718, 222] on input "text" at bounding box center [1008, 222] width 832 height 16
click at [767, 228] on input "text" at bounding box center [1064, 223] width 718 height 26
click at [708, 248] on input "VAT preparation" at bounding box center [1029, 255] width 841 height 31
click at [705, 251] on input "VAT preparation" at bounding box center [1029, 255] width 841 height 31
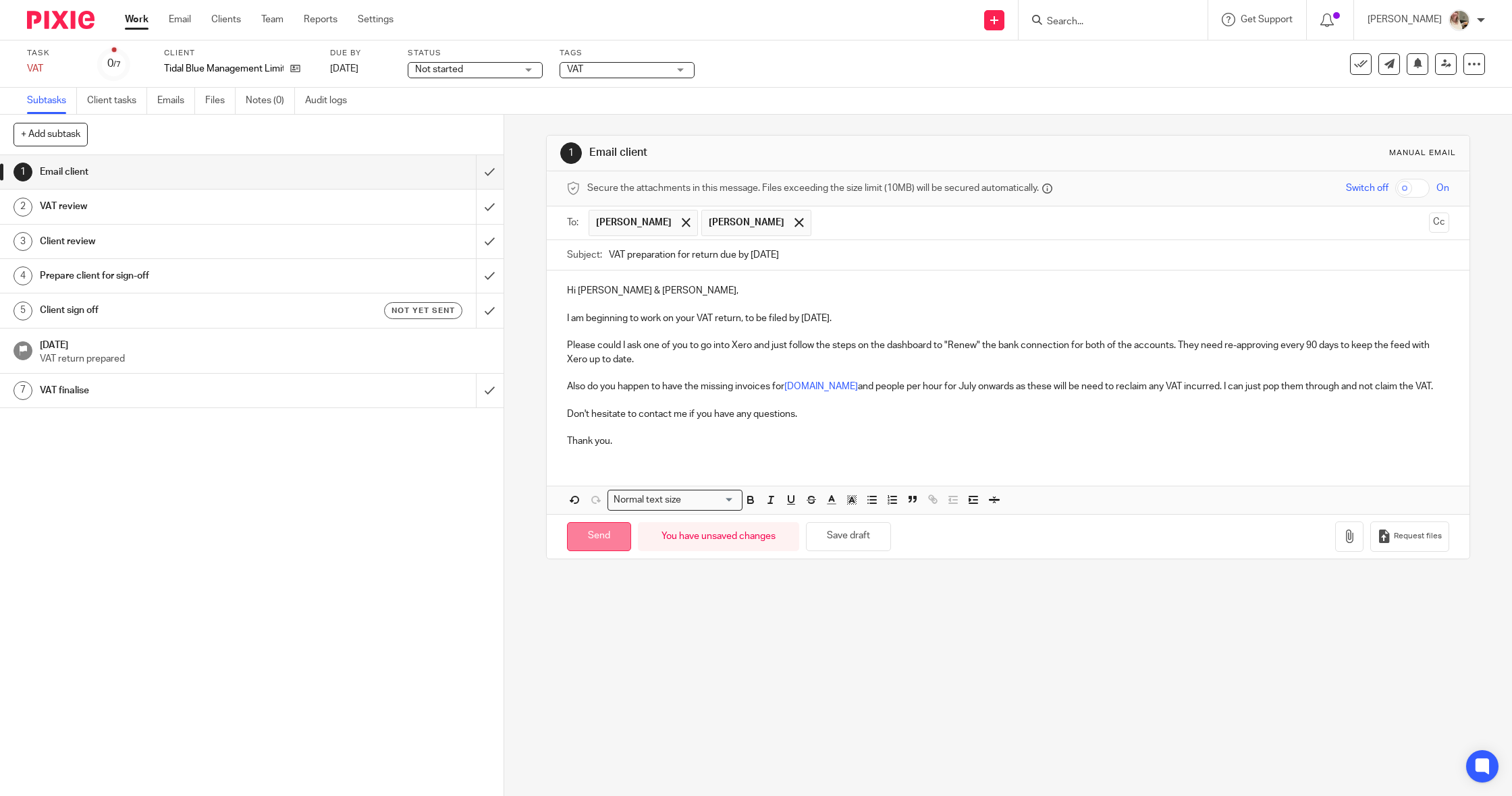
type input "VAT preparation for return due by 7 September 2025"
click at [611, 541] on input "Send" at bounding box center [599, 536] width 64 height 29
type input "Sent"
click at [345, 205] on div "VAT review" at bounding box center [251, 206] width 423 height 21
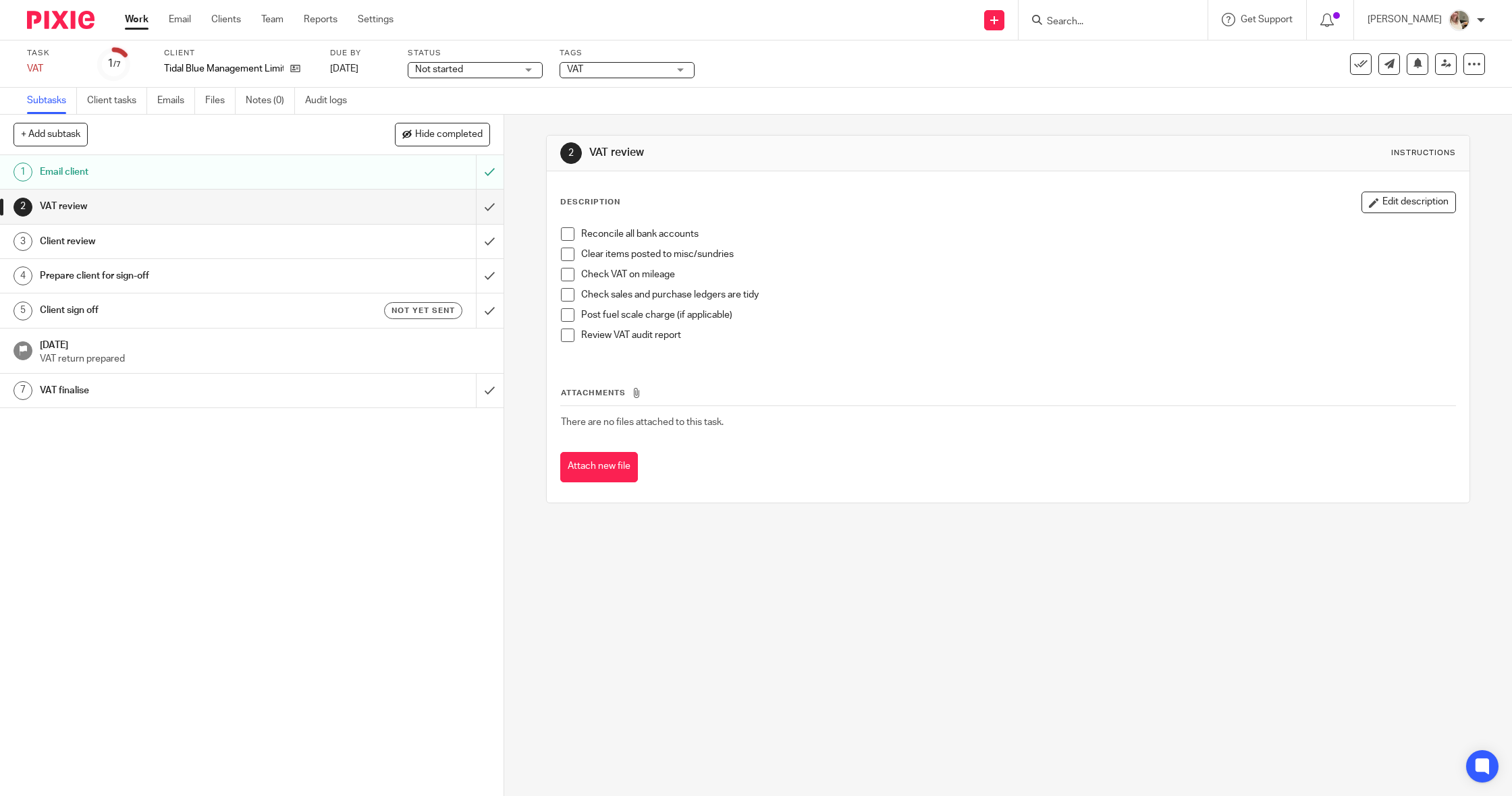
click at [352, 178] on div "Email client" at bounding box center [251, 172] width 423 height 21
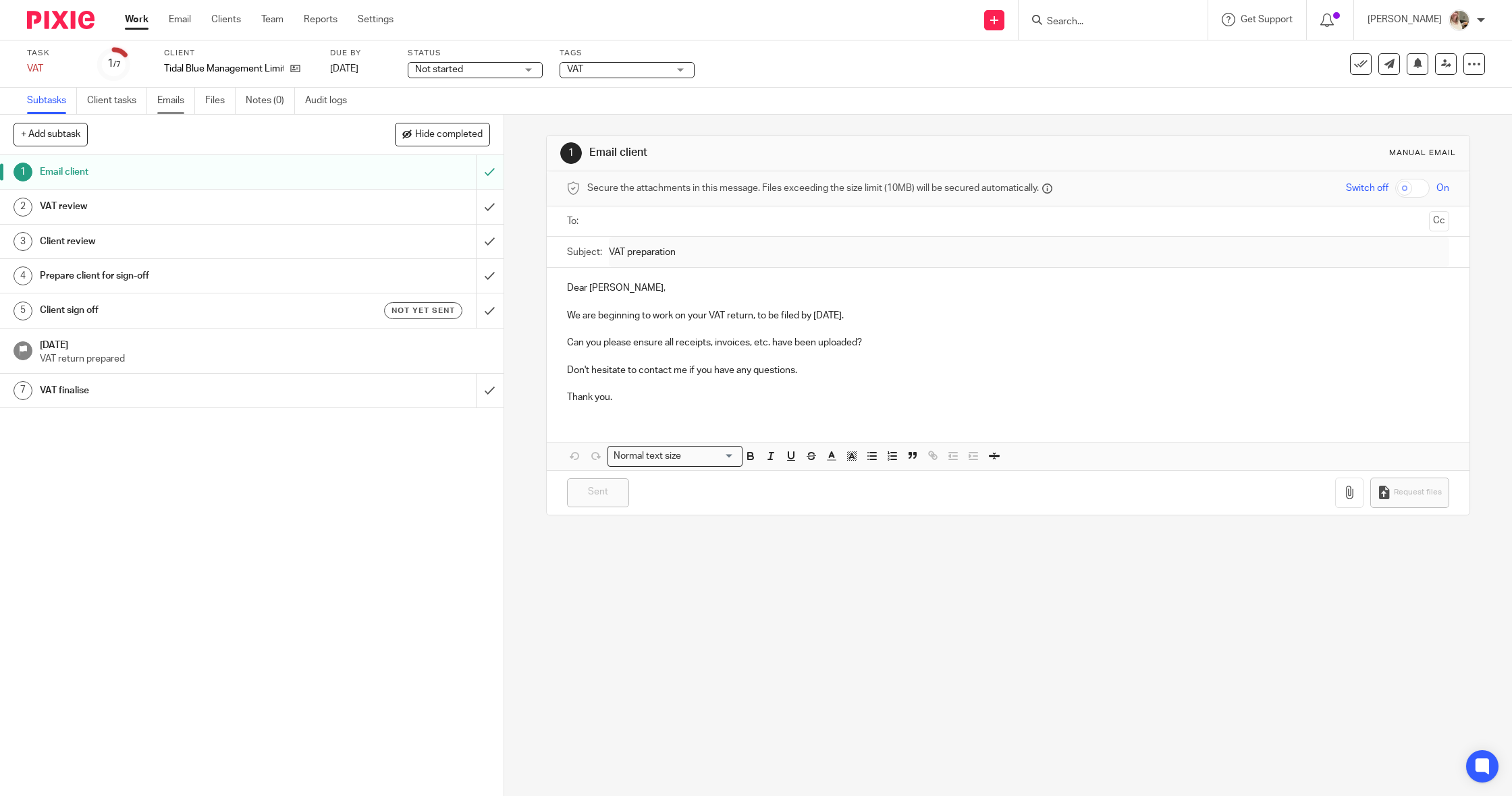
click at [180, 106] on link "Emails" at bounding box center [176, 101] width 38 height 26
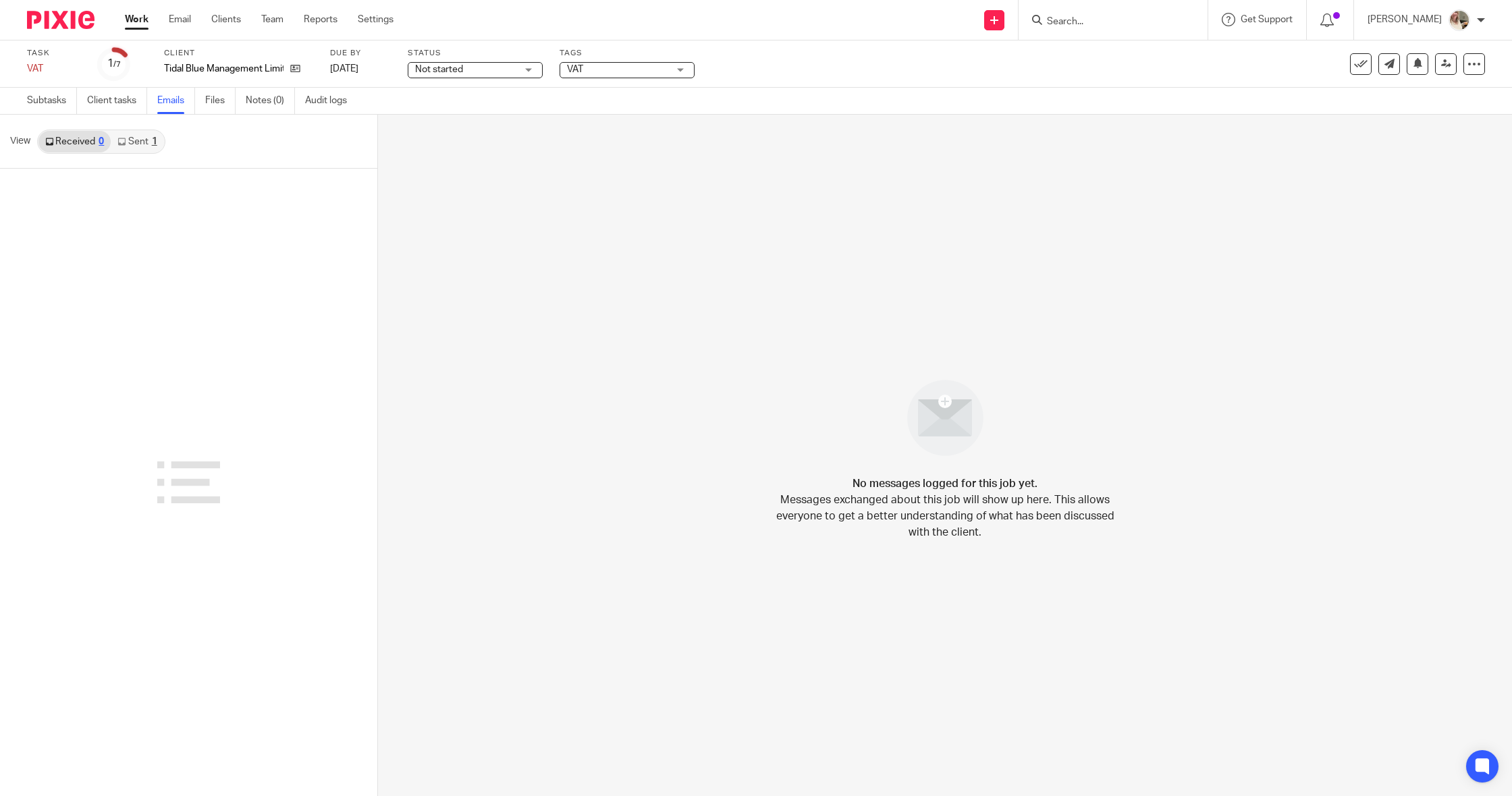
click at [141, 138] on link "Sent 1" at bounding box center [137, 141] width 53 height 21
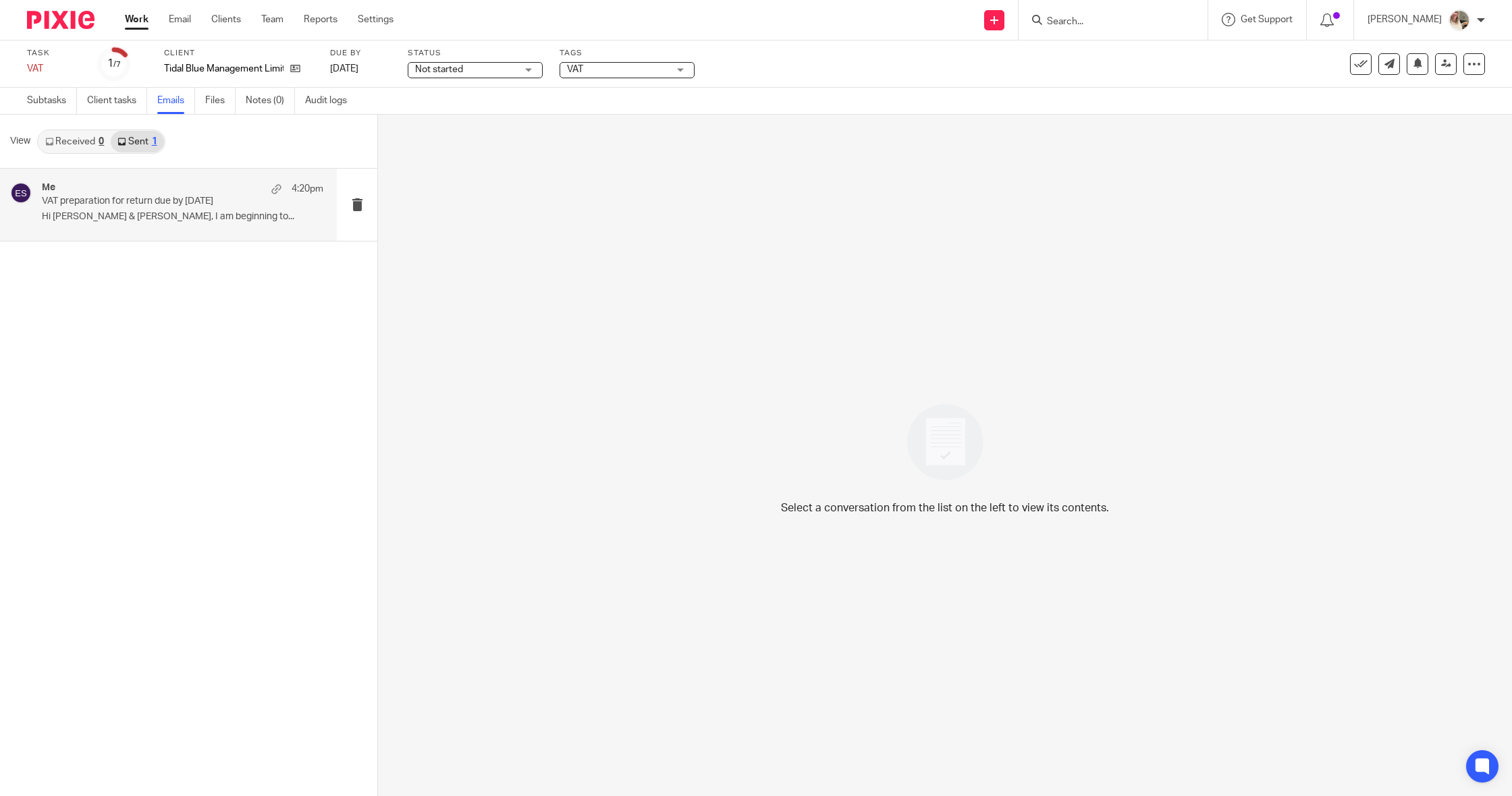
click at [252, 220] on p "Hi Colin & Danny, I am beginning to..." at bounding box center [183, 217] width 281 height 11
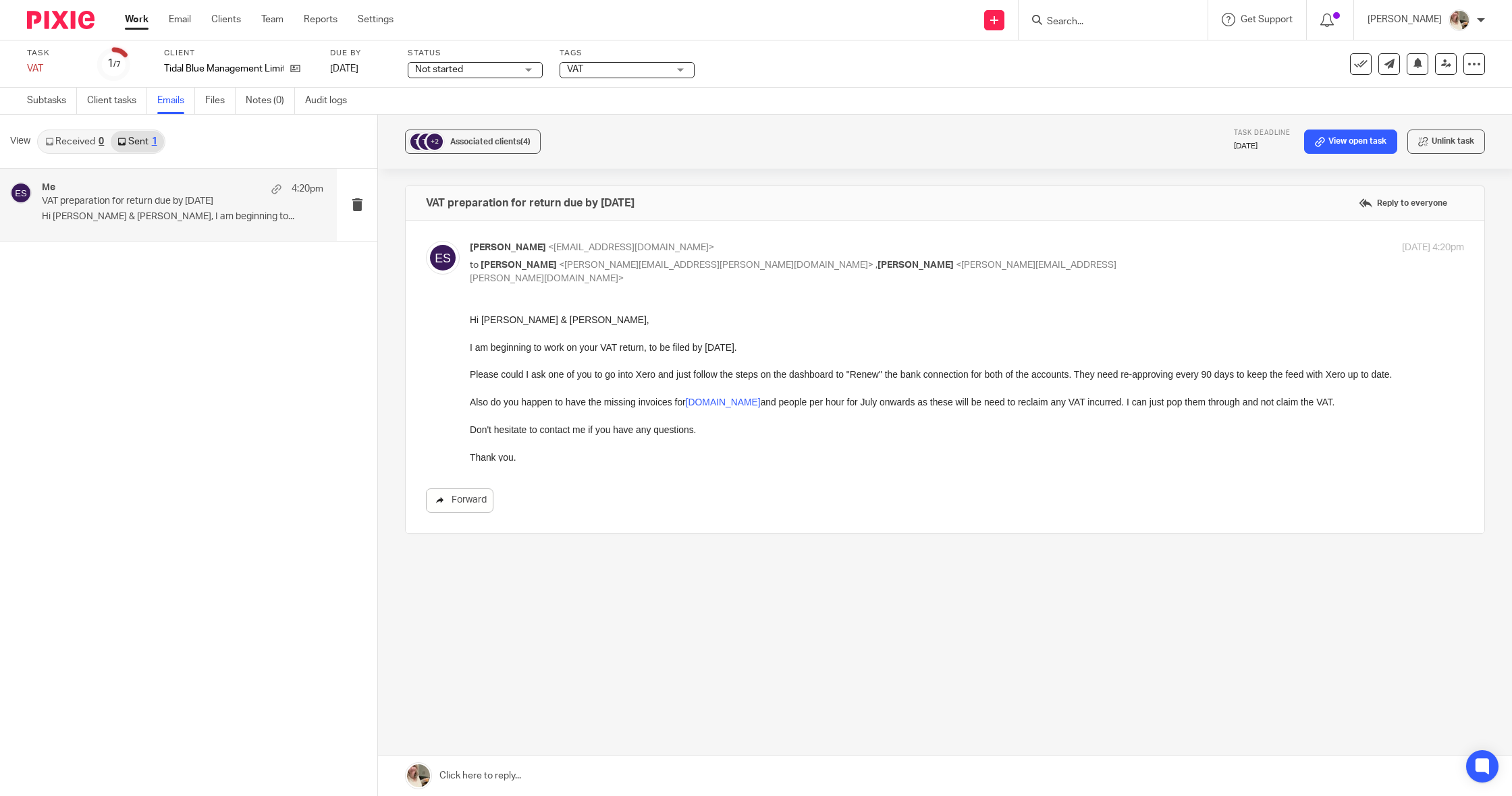
click at [461, 489] on link "Forward" at bounding box center [460, 501] width 68 height 24
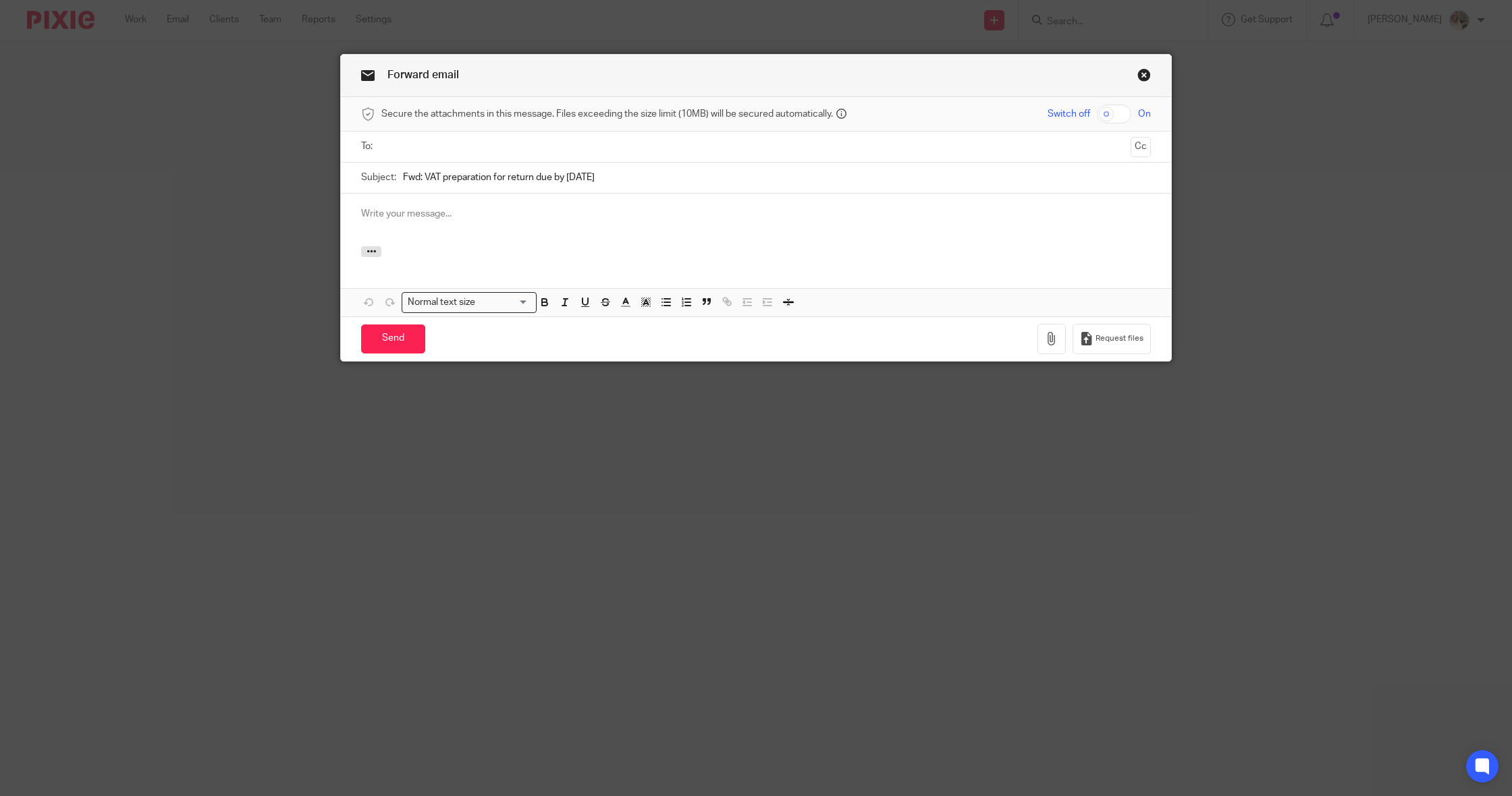
click at [806, 145] on input "text" at bounding box center [755, 147] width 739 height 16
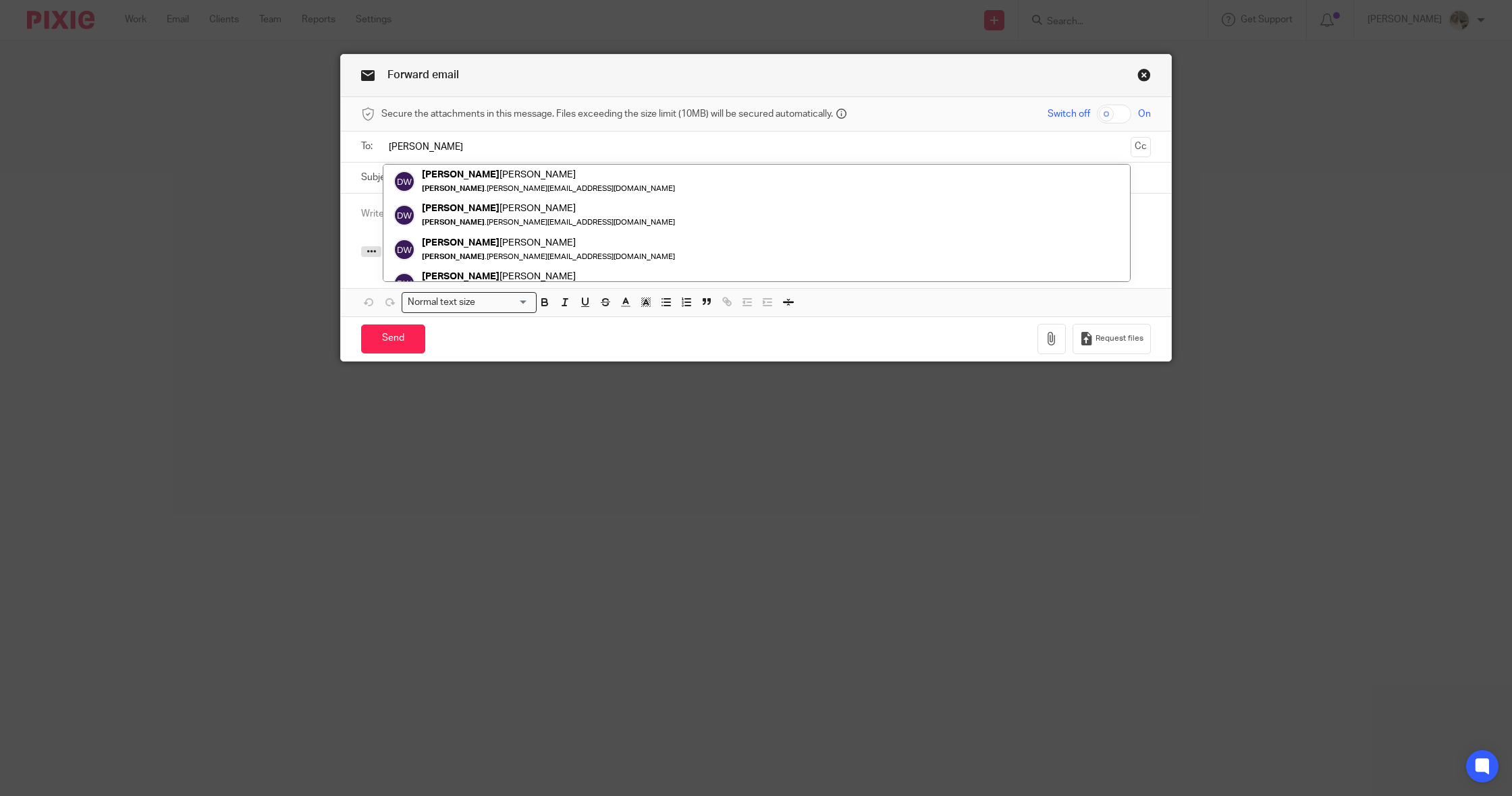
type input "[PERSON_NAME]"
drag, startPoint x: 806, startPoint y: 145, endPoint x: 747, endPoint y: 184, distance: 70.7
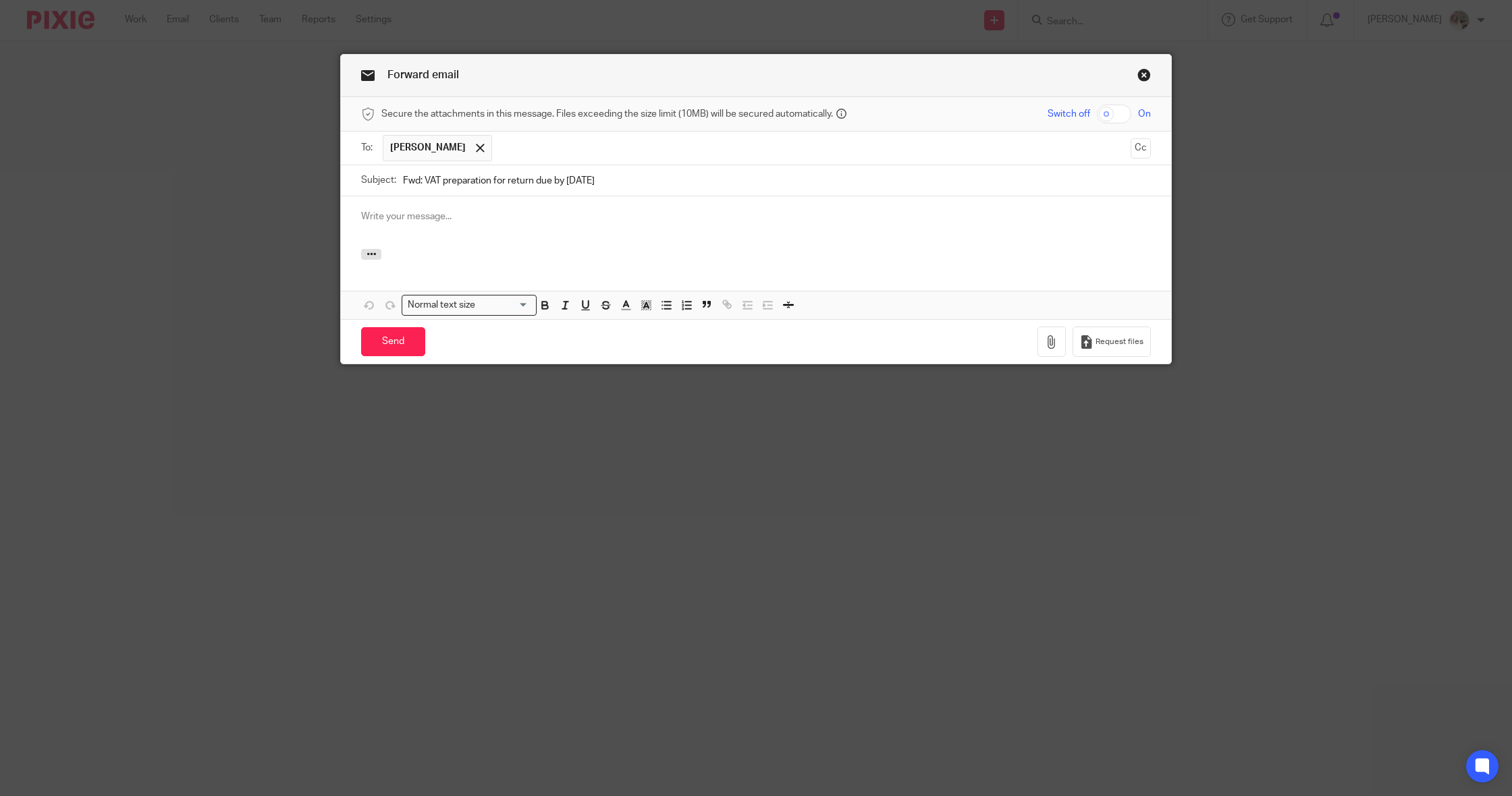
click at [809, 144] on input "text" at bounding box center [811, 148] width 626 height 26
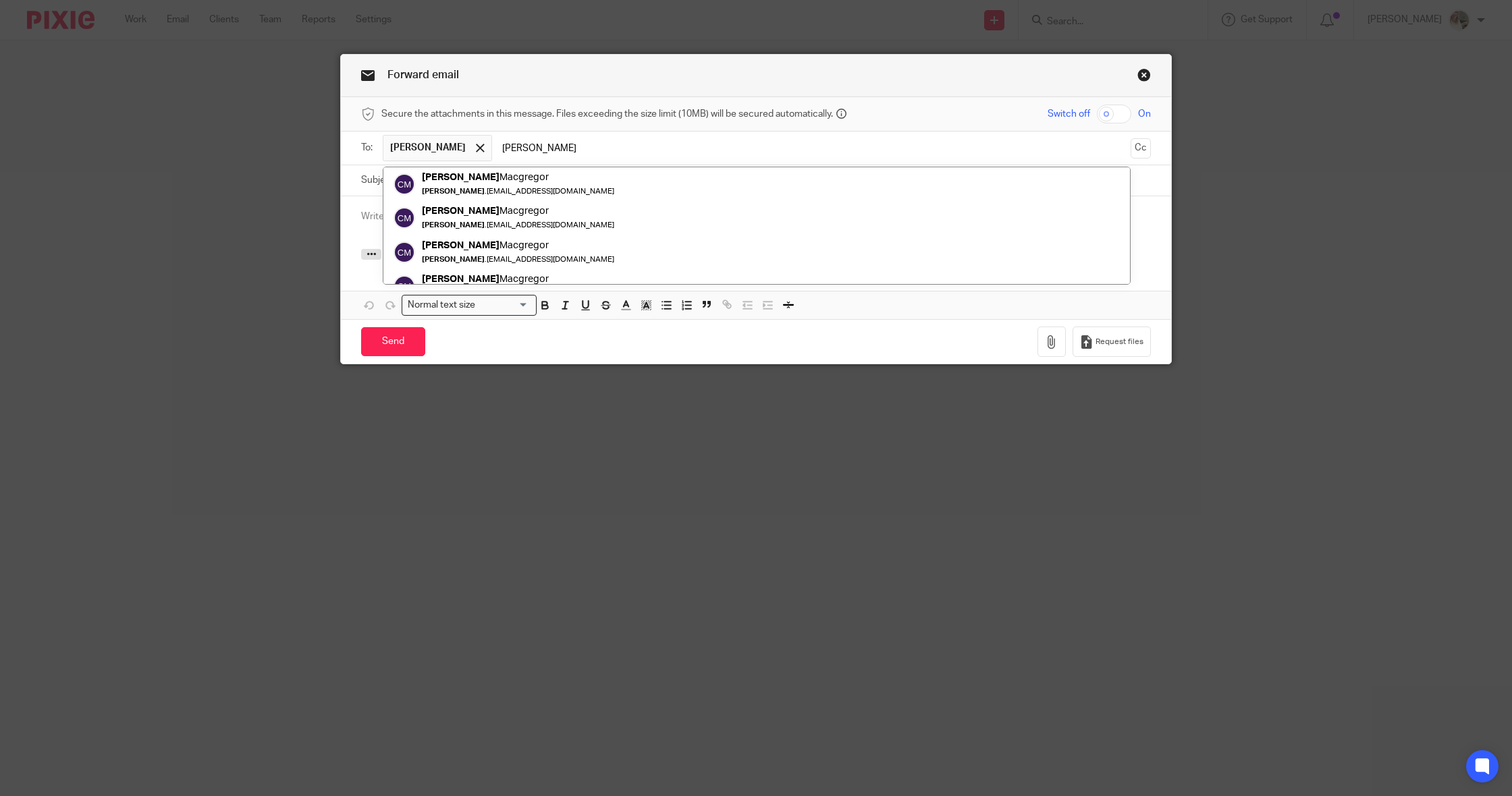
type input "[PERSON_NAME]"
drag, startPoint x: 809, startPoint y: 144, endPoint x: 735, endPoint y: 193, distance: 88.8
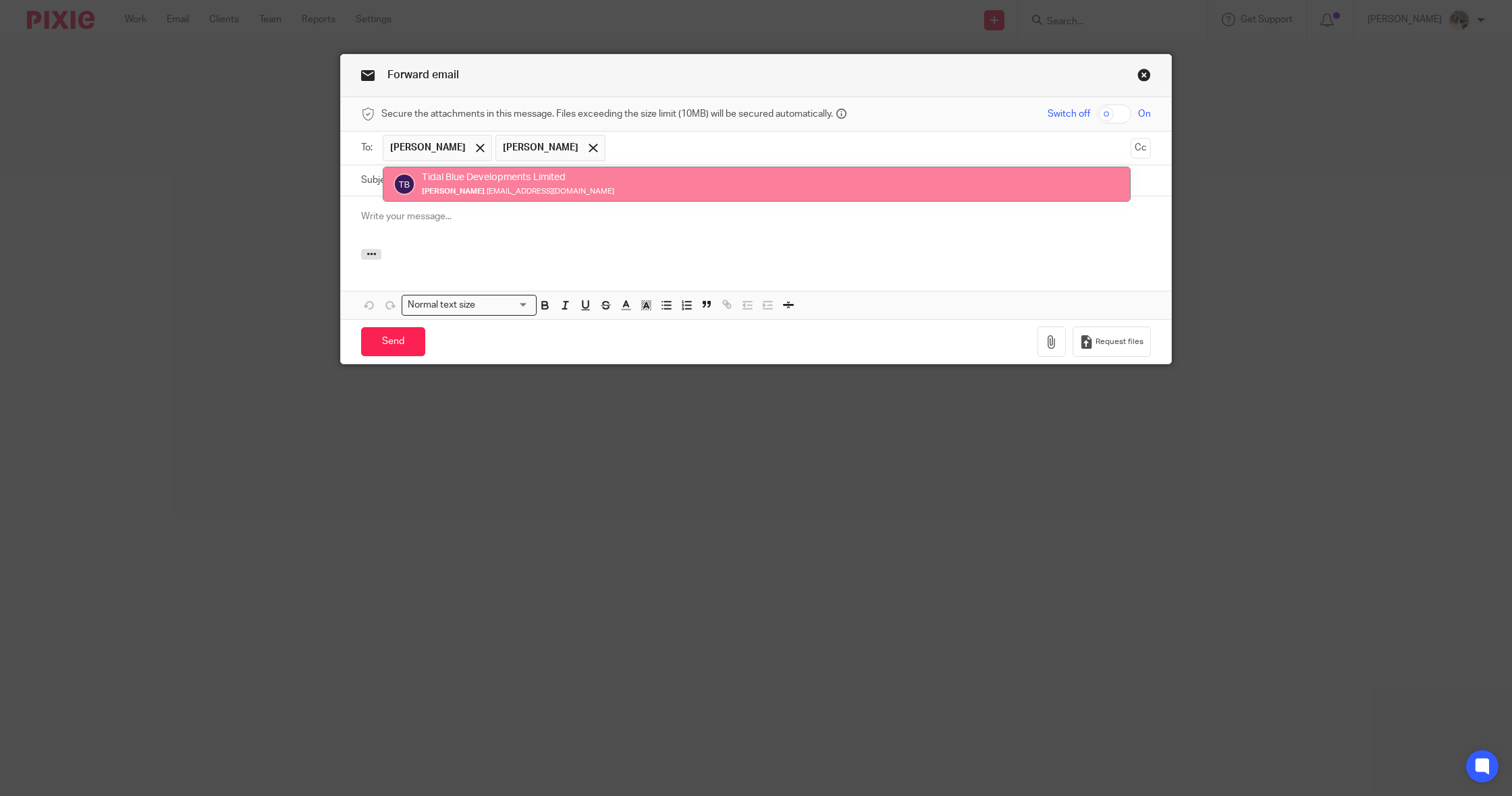
click at [710, 231] on div at bounding box center [756, 222] width 831 height 53
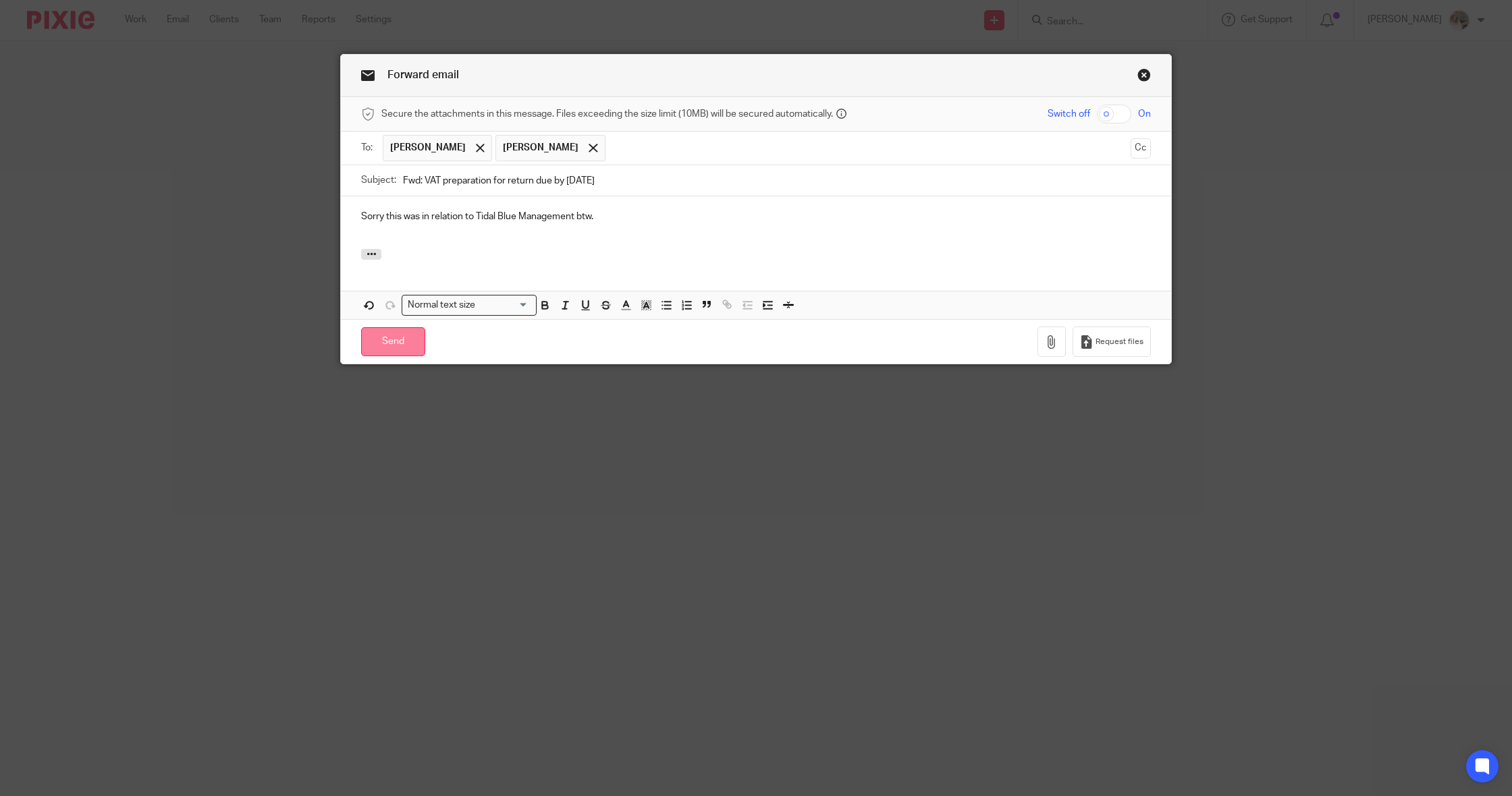
click at [366, 337] on input "Send" at bounding box center [393, 342] width 64 height 29
